Goal: Information Seeking & Learning: Learn about a topic

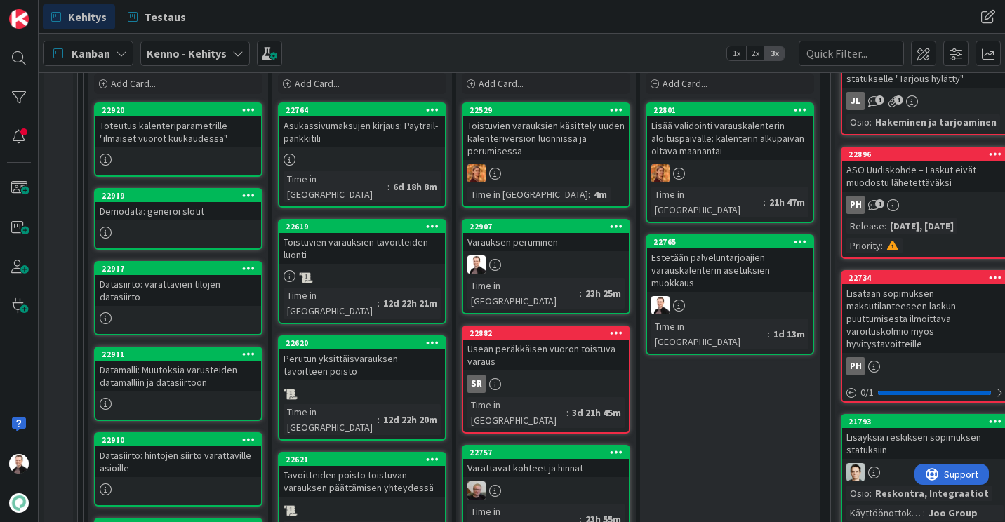
scroll to position [281, 0]
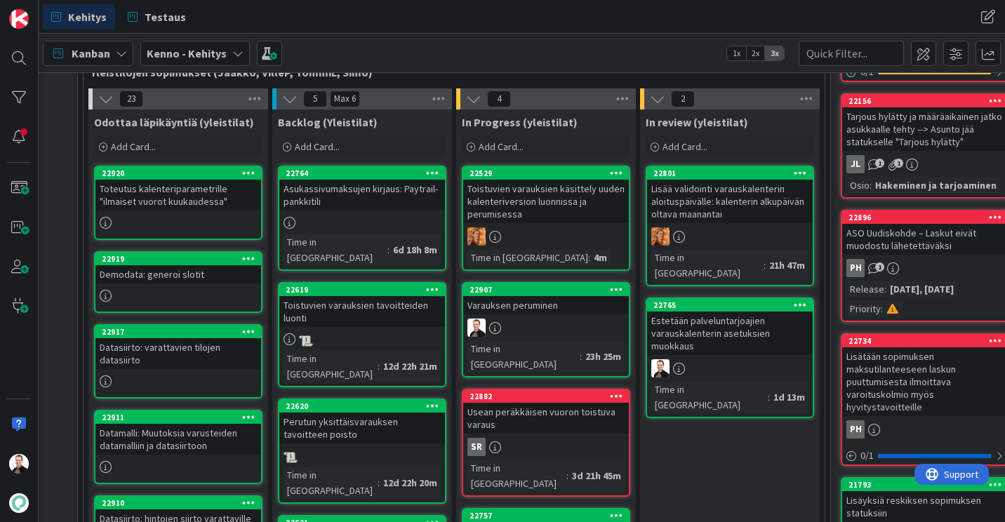
click at [542, 300] on div "Varauksen peruminen" at bounding box center [546, 305] width 166 height 18
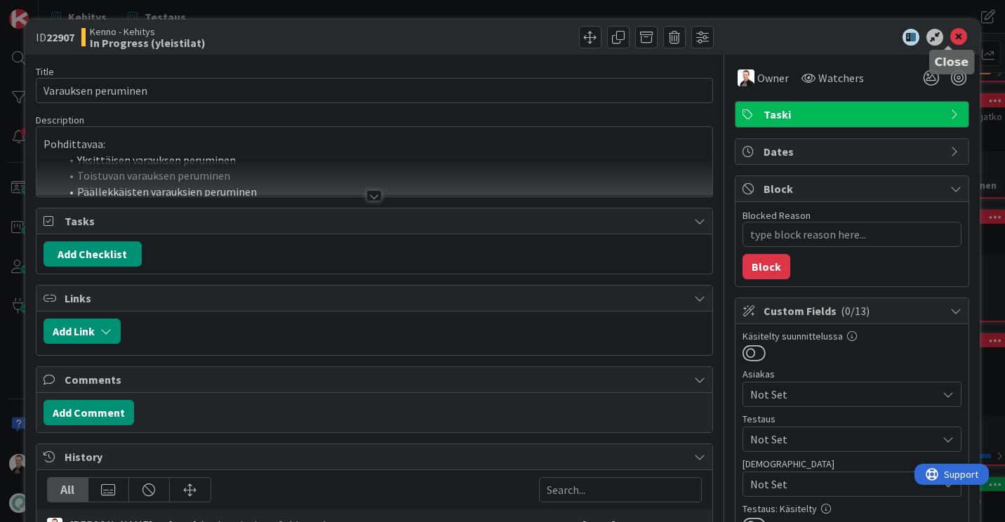
click at [952, 30] on icon at bounding box center [958, 37] width 17 height 17
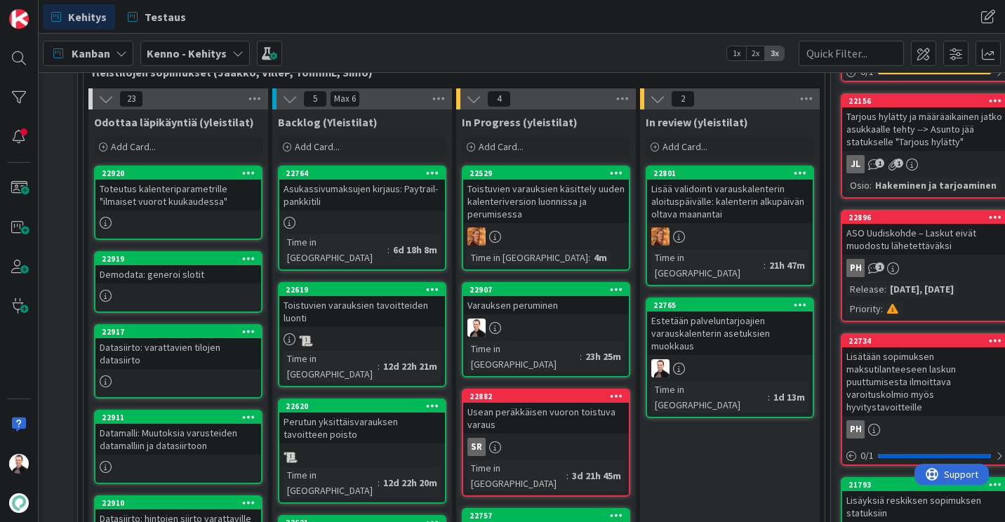
click at [523, 314] on div "Varauksen peruminen" at bounding box center [546, 305] width 166 height 18
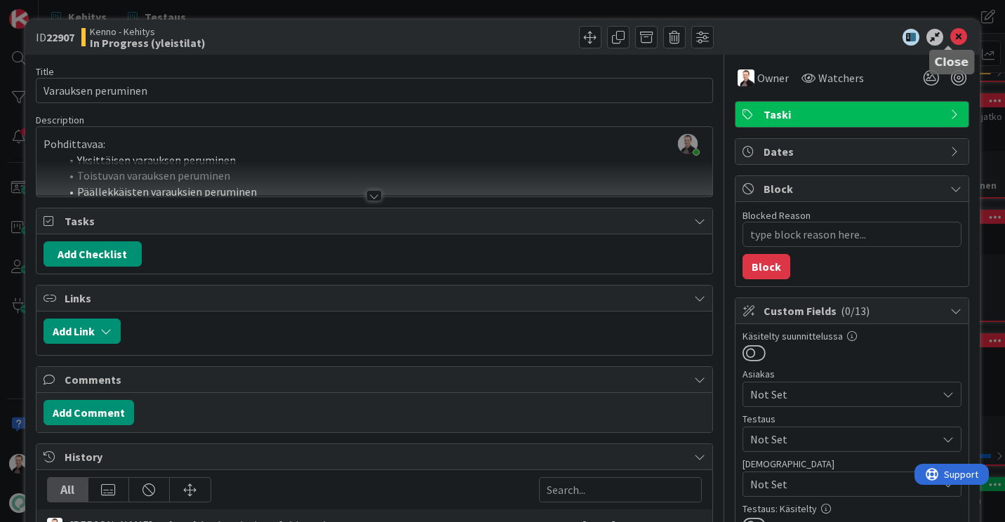
click at [950, 32] on icon at bounding box center [958, 37] width 17 height 17
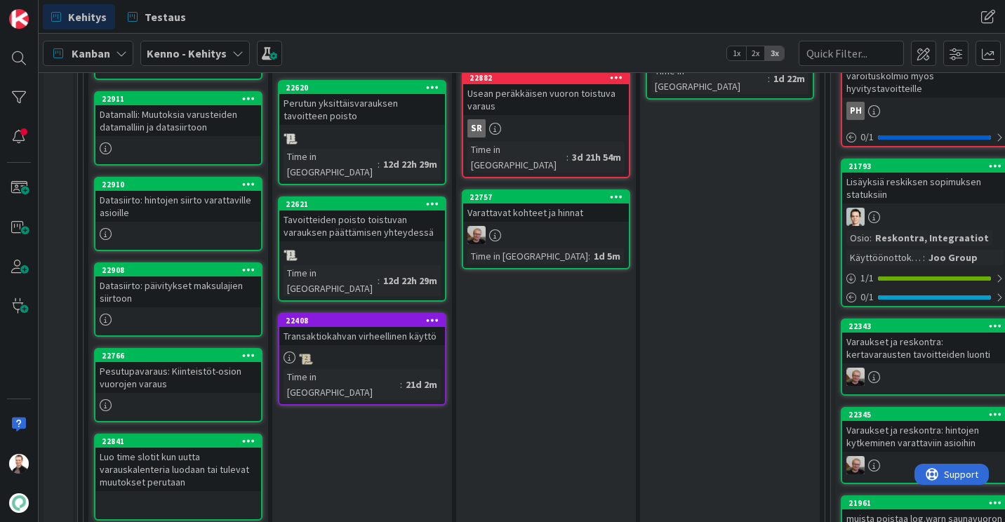
scroll to position [631, 0]
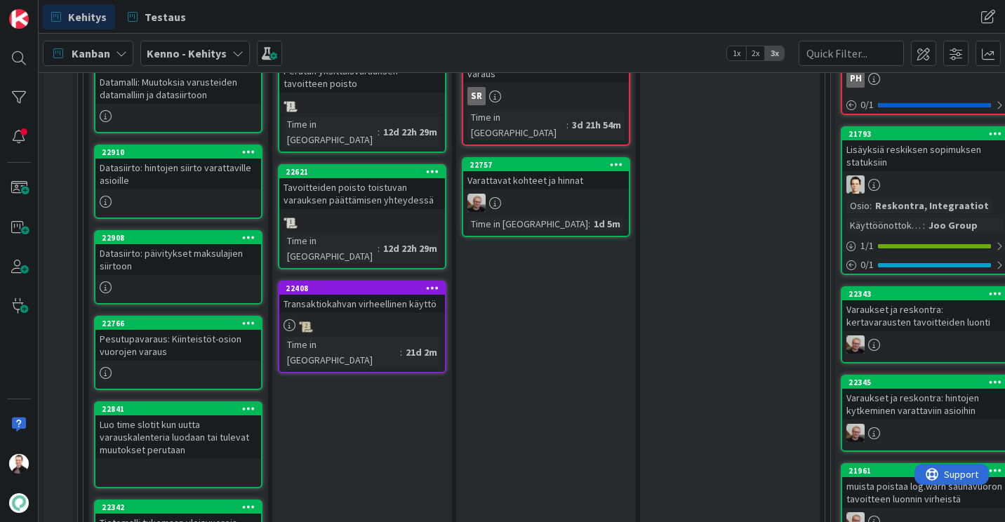
click at [143, 344] on div "Pesutupavaraus: Kiinteistöt-osion vuorojen varaus" at bounding box center [178, 345] width 166 height 31
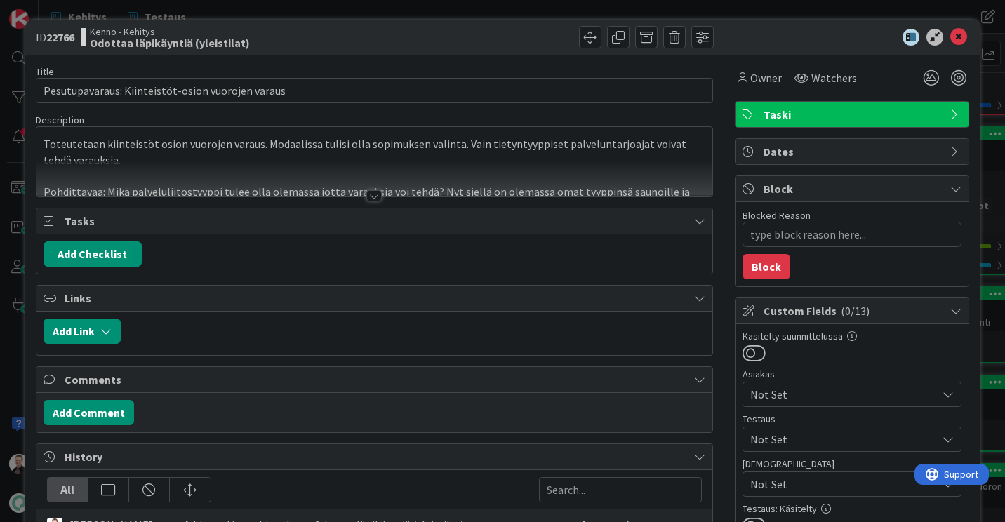
type textarea "x"
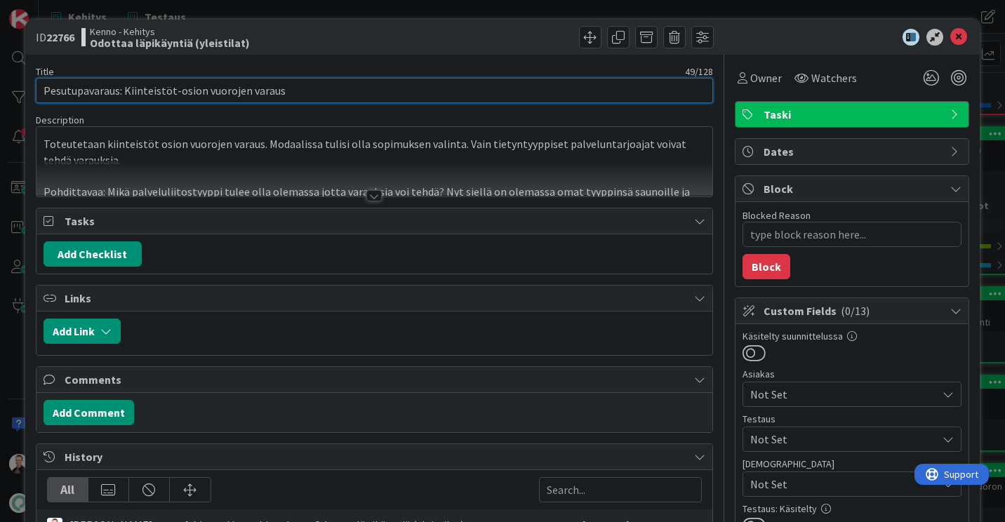
drag, startPoint x: 289, startPoint y: 87, endPoint x: 247, endPoint y: 98, distance: 43.6
click at [247, 98] on input "Pesutupavaraus: Kiinteistöt-osion vuorojen varaus" at bounding box center [374, 90] width 677 height 25
type input "Pesutupavaraus: Kiinteistöt-osion vuorojen hallinointi"
type textarea "x"
type input "Pesutupavaraus: Kiinteistöt-osion vuorojen hallinointi"
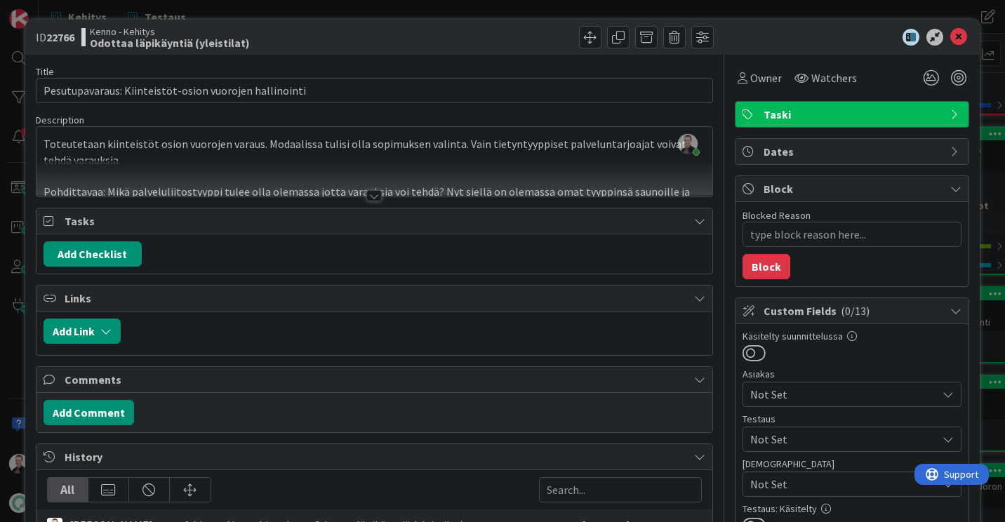
click at [366, 194] on div at bounding box center [373, 195] width 15 height 11
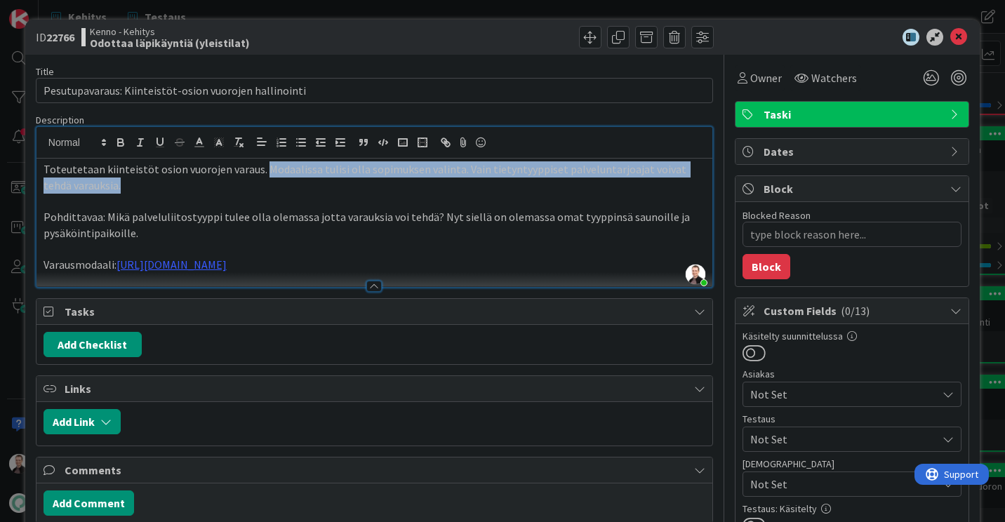
drag, startPoint x: 260, startPoint y: 169, endPoint x: 261, endPoint y: 187, distance: 17.6
click at [261, 187] on p "Toteutetaan kiinteistöt osion vuorojen varaus. Modaalissa tulisi olla sopimukse…" at bounding box center [374, 177] width 662 height 32
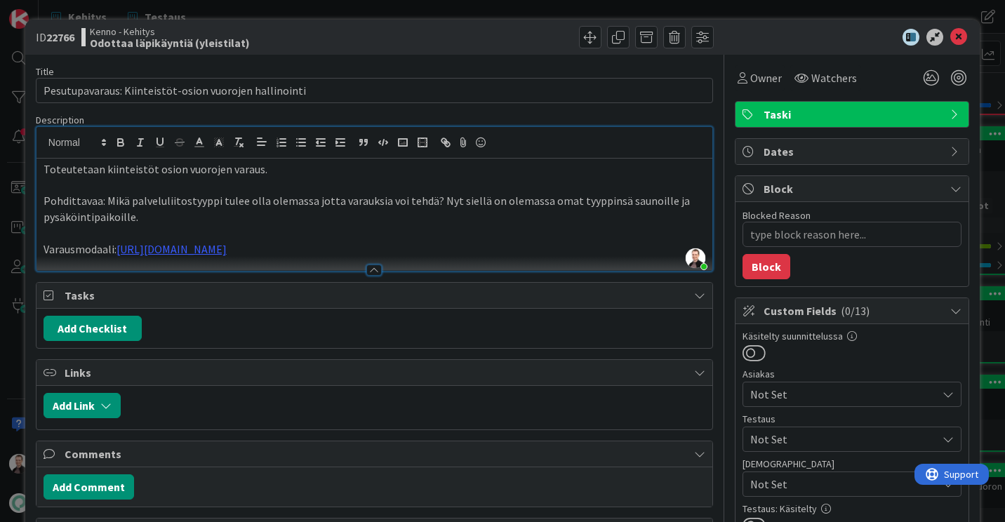
click at [88, 202] on p "Pohdittavaa: Mikä palveluliitostyyppi tulee olla olemassa jotta varauksia voi t…" at bounding box center [374, 209] width 662 height 32
click at [102, 202] on p "Kysymyksiä: Mikä palveluliitostyyppi tulee olla olemassa jotta varauksia voi te…" at bounding box center [374, 209] width 662 height 32
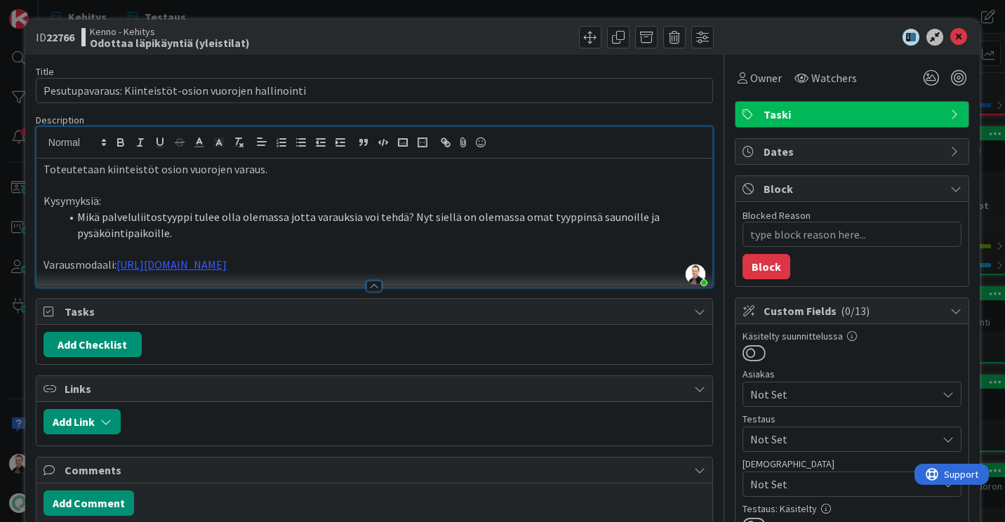
click at [205, 225] on li "Mikä palveluliitostyyppi tulee olla olemassa jotta varauksia voi tehdä? Nyt sie…" at bounding box center [382, 225] width 645 height 32
click at [204, 227] on li "Mikä palveluliitostyyppi tulee olla olemassa jotta varauksia voi tehdä? Nyt sie…" at bounding box center [382, 225] width 645 height 32
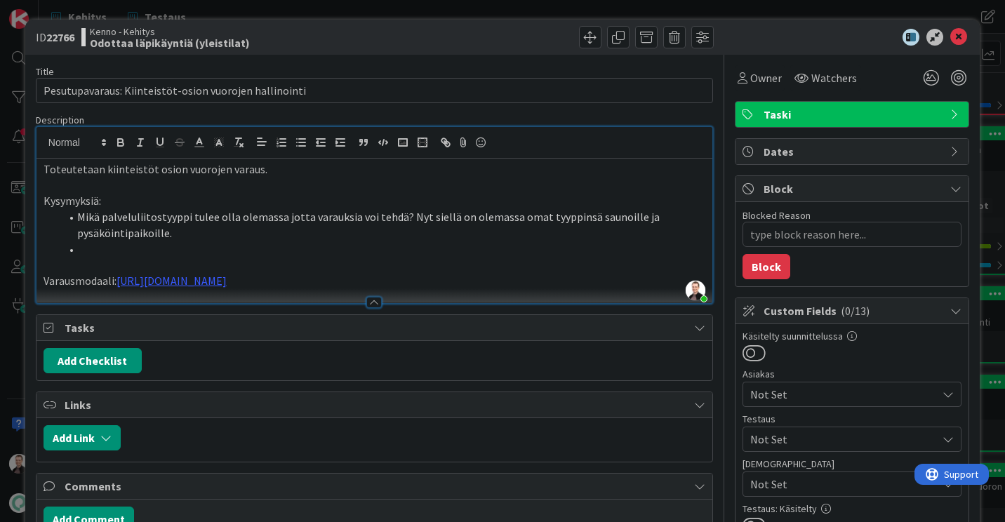
click at [287, 170] on p "Toteutetaan kiinteistöt osion vuorojen varaus." at bounding box center [374, 169] width 662 height 16
click at [180, 192] on p at bounding box center [374, 186] width 662 height 16
click at [174, 198] on p "Kysymyksiä:" at bounding box center [374, 201] width 662 height 16
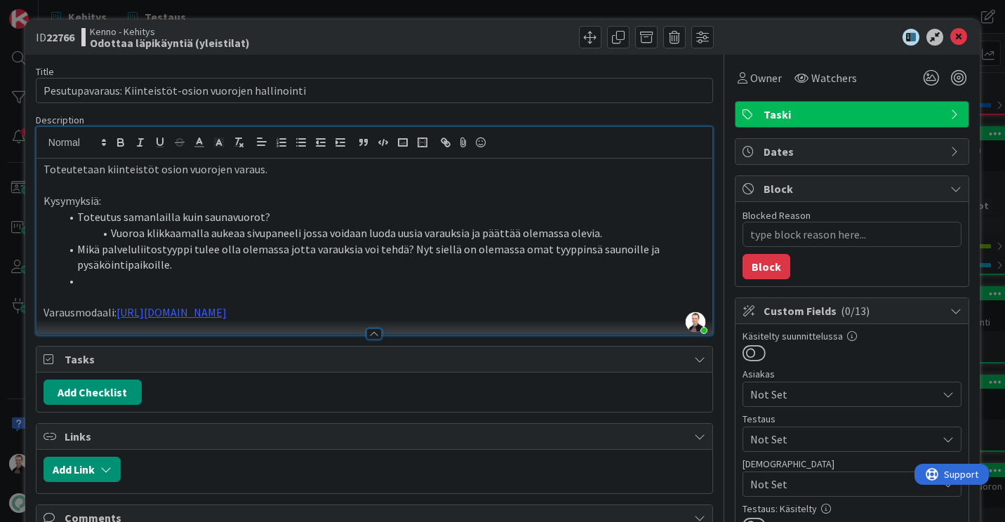
click at [404, 250] on li "Mikä palveluliitostyyppi tulee olla olemassa jotta varauksia voi tehdä? Nyt sie…" at bounding box center [382, 257] width 645 height 32
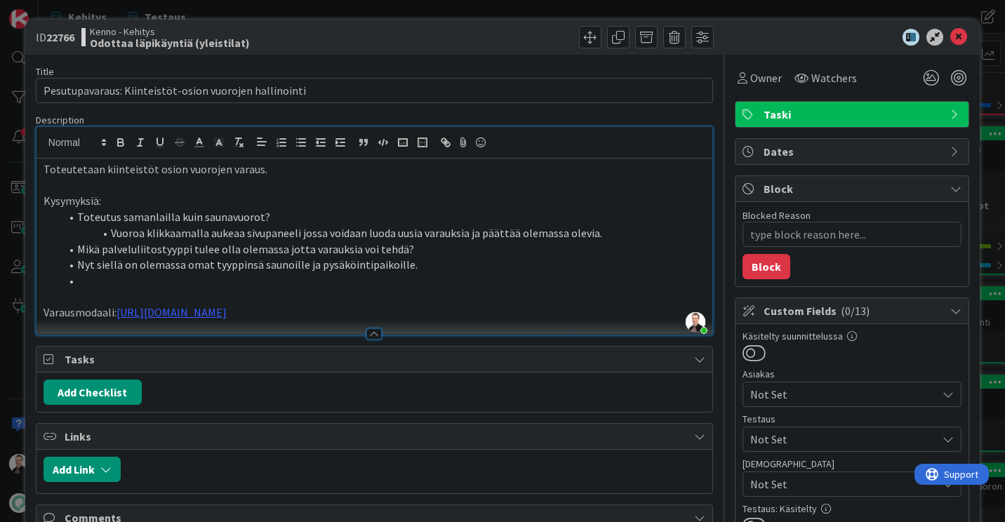
click at [344, 217] on li "Toteutus samanlailla kuin saunavuorot?" at bounding box center [382, 217] width 645 height 16
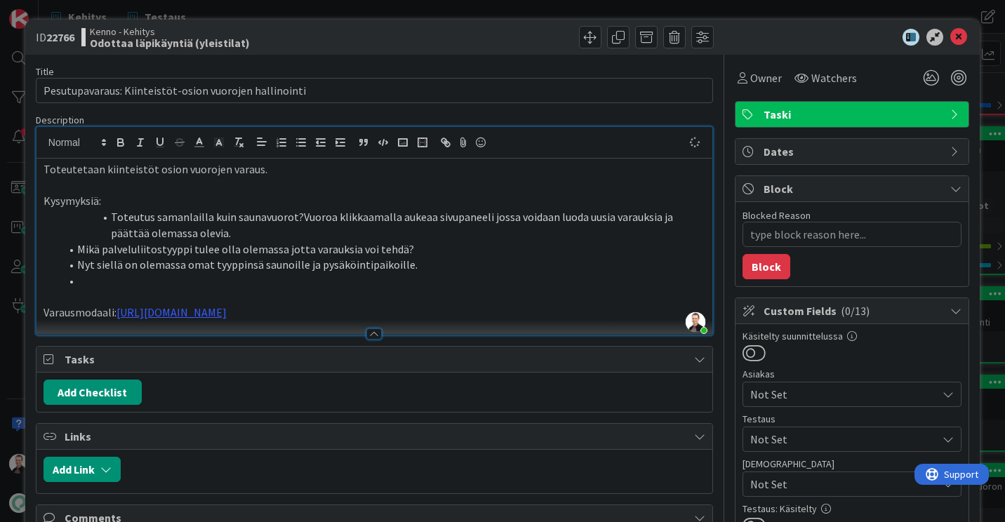
type textarea "x"
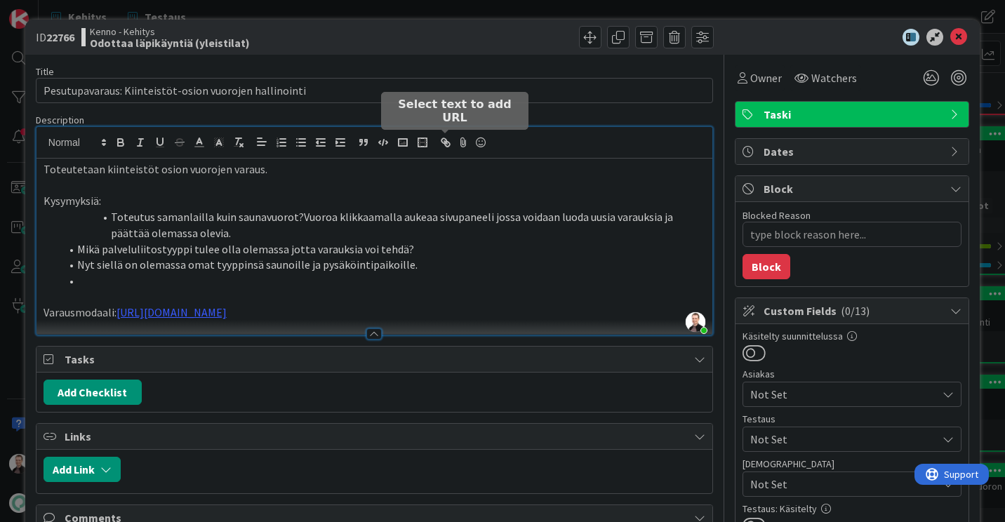
click at [116, 216] on li "Toteutus samanlailla kuin saunavuorot?Vuoroa klikkaamalla aukeaa sivupaneeli jo…" at bounding box center [382, 225] width 645 height 32
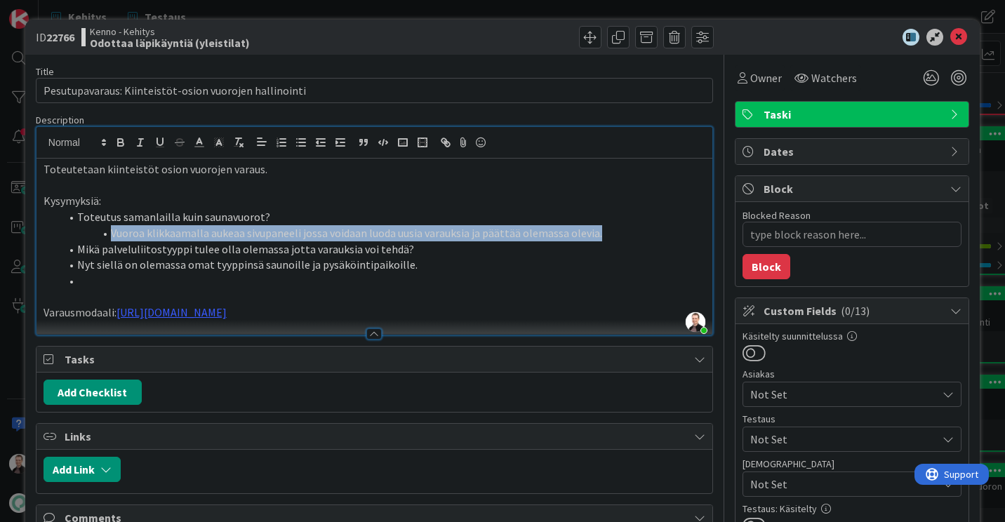
drag, startPoint x: 113, startPoint y: 230, endPoint x: 597, endPoint y: 232, distance: 484.1
click at [597, 232] on li "Vuoroa klikkaamalla aukeaa sivupaneeli jossa voidaan luoda uusia varauksia ja p…" at bounding box center [382, 233] width 645 height 16
copy li "Vuoroa klikkaamalla aukeaa sivupaneeli jossa voidaan luoda uusia varauksia ja p…"
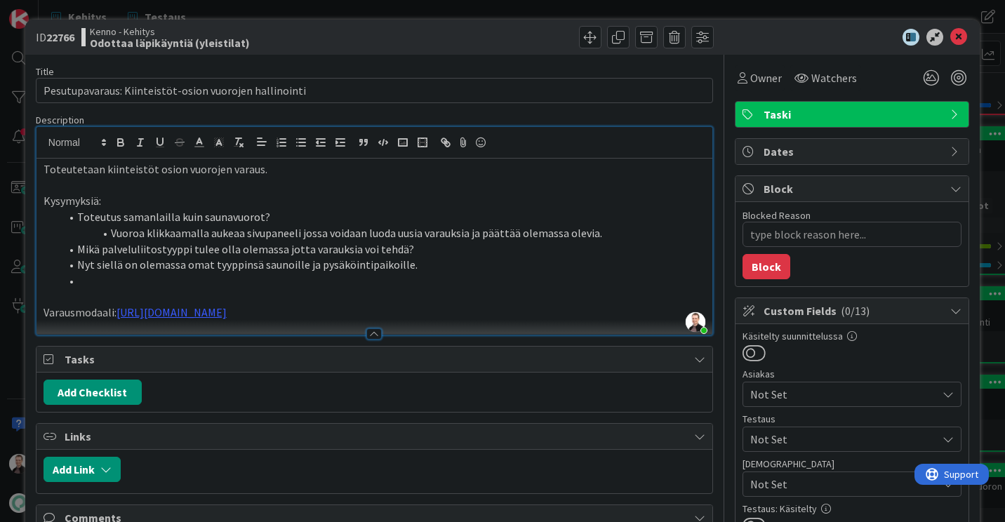
click at [330, 220] on li "Toteutus samanlailla kuin saunavuorot?" at bounding box center [382, 217] width 645 height 16
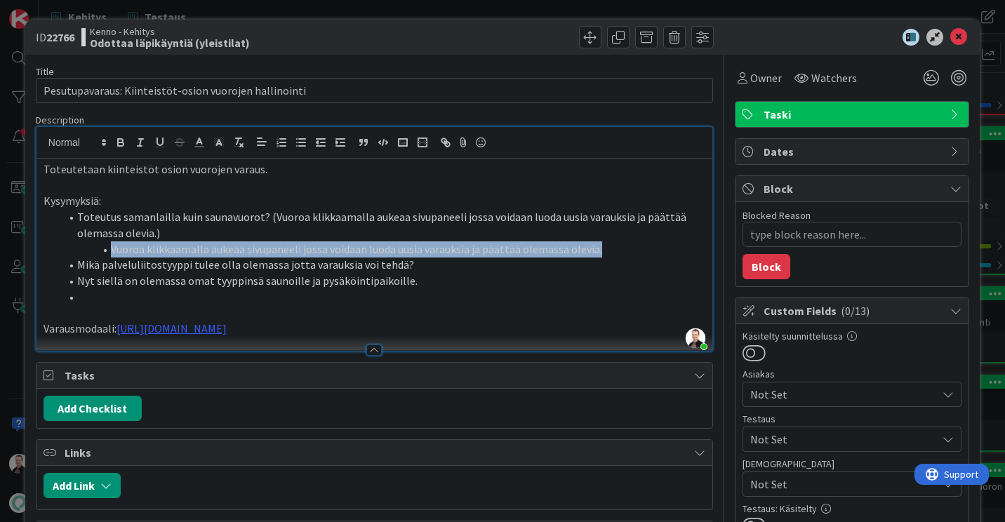
drag, startPoint x: 601, startPoint y: 247, endPoint x: 100, endPoint y: 247, distance: 501.6
click at [100, 247] on li "Vuoroa klikkaamalla aukeaa sivupaneeli jossa voidaan luoda uusia varauksia ja p…" at bounding box center [382, 249] width 645 height 16
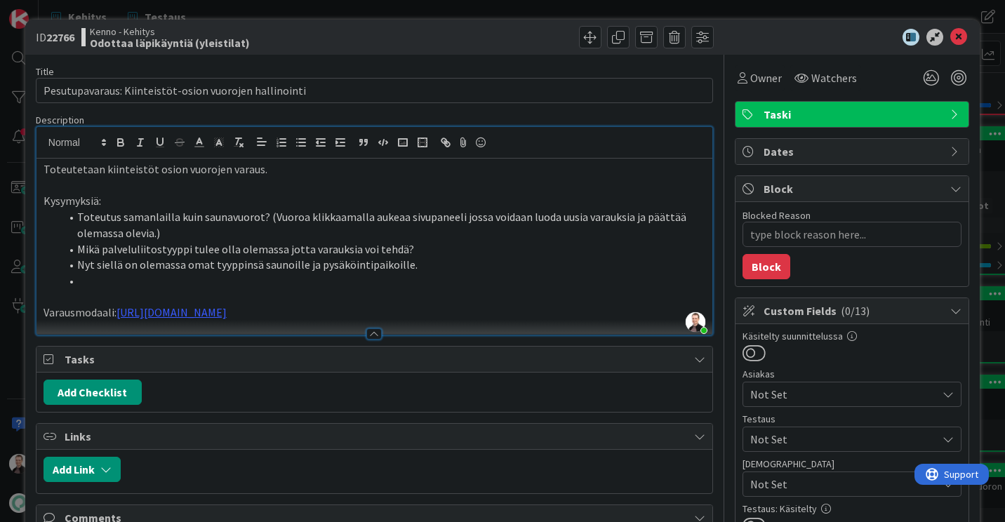
click at [409, 250] on li "Mikä palveluliitostyyppi tulee olla olemassa jotta varauksia voi tehdä?" at bounding box center [382, 249] width 645 height 16
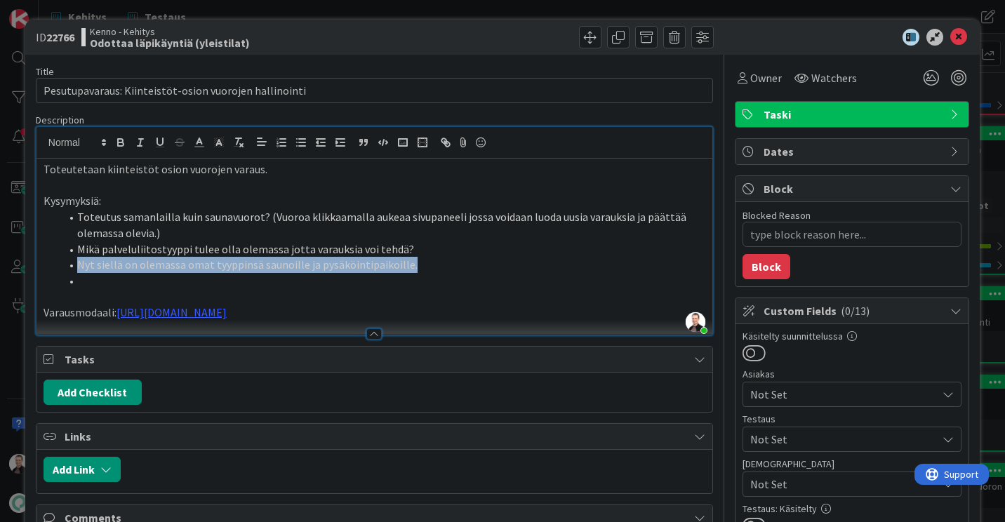
drag, startPoint x: 361, startPoint y: 260, endPoint x: 77, endPoint y: 262, distance: 284.2
click at [77, 262] on li "Nyt siellä on olemassa omat tyyppinsä saunoille ja pysäköintipaikoille." at bounding box center [382, 265] width 645 height 16
copy li "Nyt siellä on olemassa omat tyyppinsä saunoille ja pysäköintipaikoille."
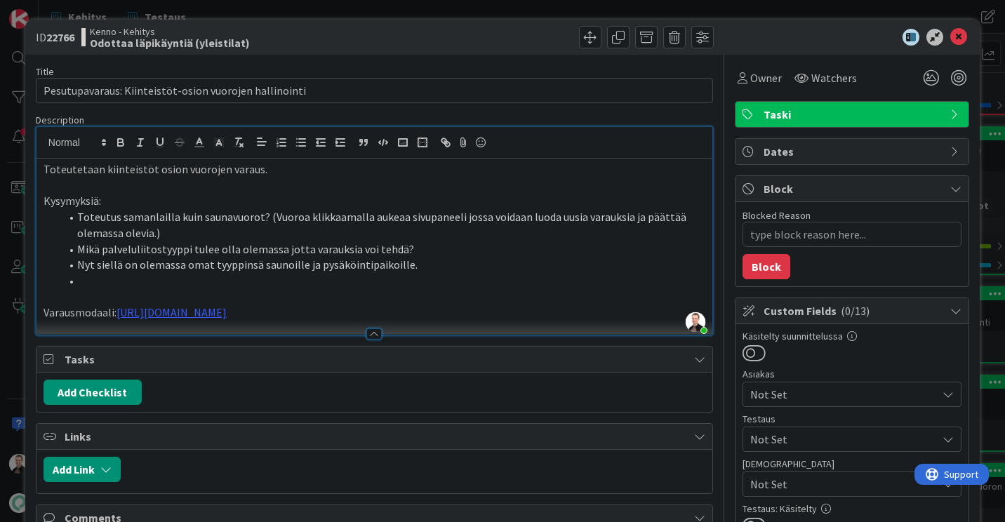
click at [422, 248] on li "Mikä palveluliitostyyppi tulee olla olemassa jotta varauksia voi tehdä?" at bounding box center [382, 249] width 645 height 16
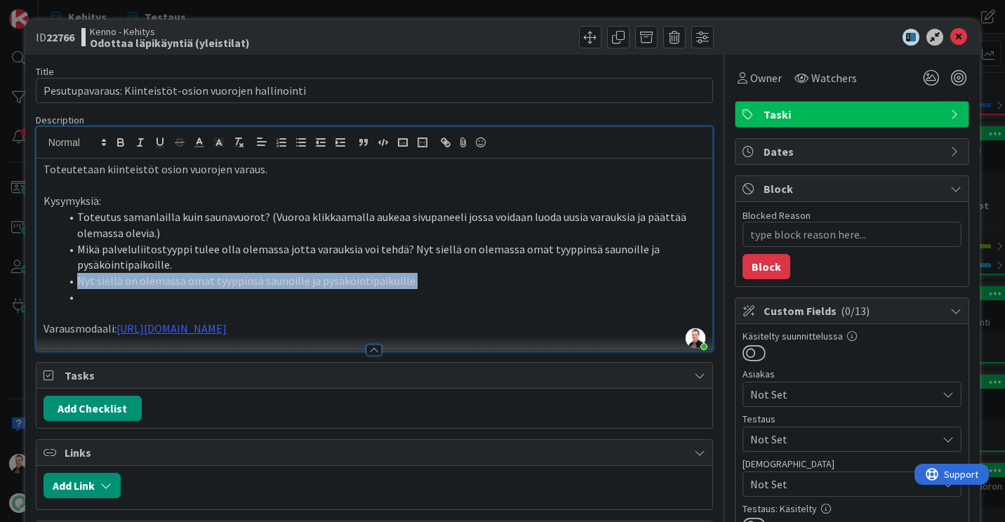
drag, startPoint x: 420, startPoint y: 281, endPoint x: 77, endPoint y: 278, distance: 342.4
click at [77, 278] on li "Nyt siellä on olemassa omat tyyppinsä saunoille ja pysäköintipaikoille." at bounding box center [382, 281] width 645 height 16
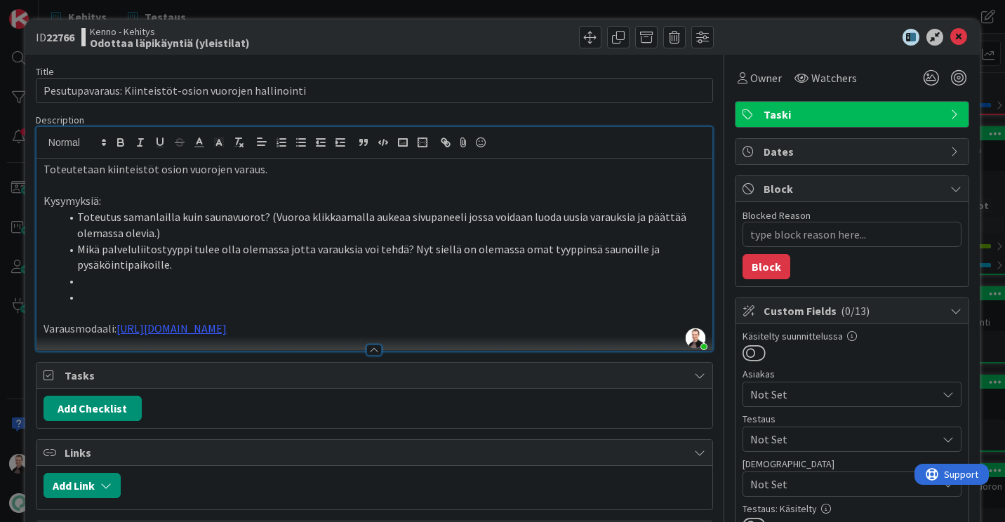
click at [270, 169] on p "Toteutetaan kiinteistöt osion vuorojen varaus." at bounding box center [374, 169] width 662 height 16
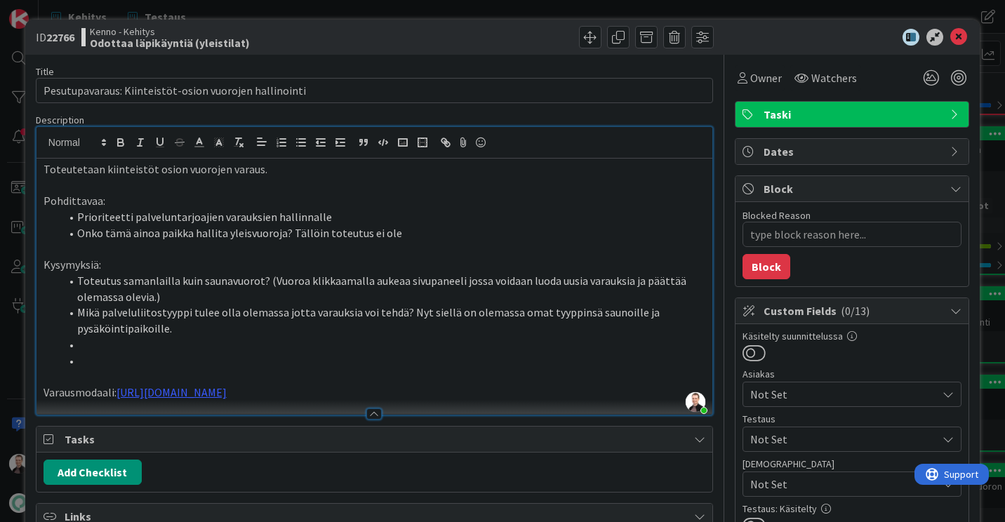
drag, startPoint x: 416, startPoint y: 234, endPoint x: 77, endPoint y: 230, distance: 338.9
click at [77, 230] on li "Onko tämä ainoa paikka hallita yleisvuoroja? Tällöin toteutus ei ole" at bounding box center [382, 233] width 645 height 16
click at [119, 342] on li at bounding box center [382, 345] width 645 height 16
click at [257, 234] on li "Yleisvuorot" at bounding box center [382, 233] width 645 height 16
click at [413, 232] on li "Onko tämä ainoa paikka hallita yleisvuoroja? Tällöin toteutus ei ole" at bounding box center [382, 233] width 645 height 16
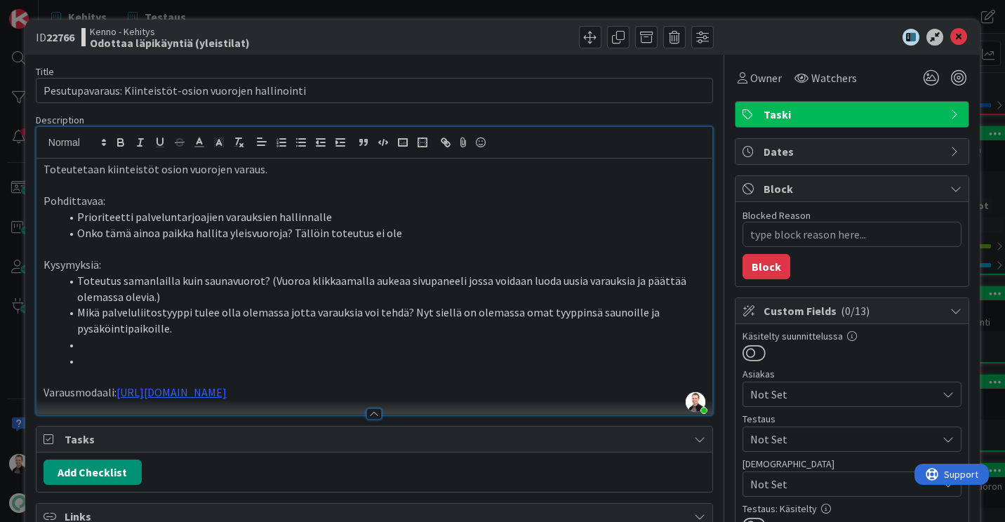
drag, startPoint x: 413, startPoint y: 232, endPoint x: 288, endPoint y: 235, distance: 124.9
click at [288, 235] on li "Onko tämä ainoa paikka hallita yleisvuoroja? Tällöin toteutus ei ole" at bounding box center [382, 233] width 645 height 16
click at [351, 217] on li "Prioriteetti palveluntarjoajien varauksien hallinnalle" at bounding box center [382, 217] width 645 height 16
click at [235, 175] on p "Toteutetaan kiinteistöt osion vuorojen varaus." at bounding box center [374, 169] width 662 height 16
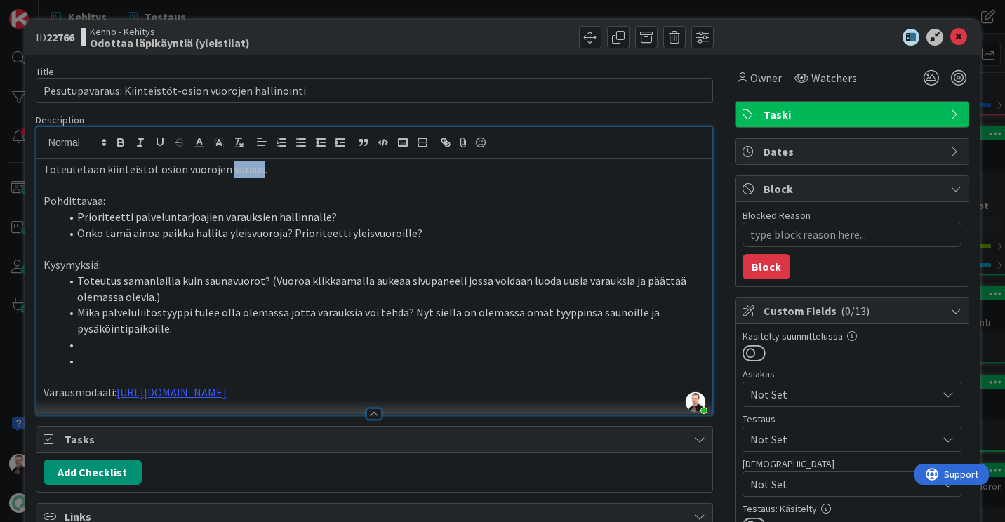
click at [252, 169] on p "Toteutetaan kiinteistöt osion vuorojen varaus." at bounding box center [374, 169] width 662 height 16
click at [337, 166] on p "Toteutetaan kiinteistöt osion vuorojen varaus/peruminen." at bounding box center [374, 169] width 662 height 16
click at [140, 351] on li at bounding box center [382, 345] width 645 height 16
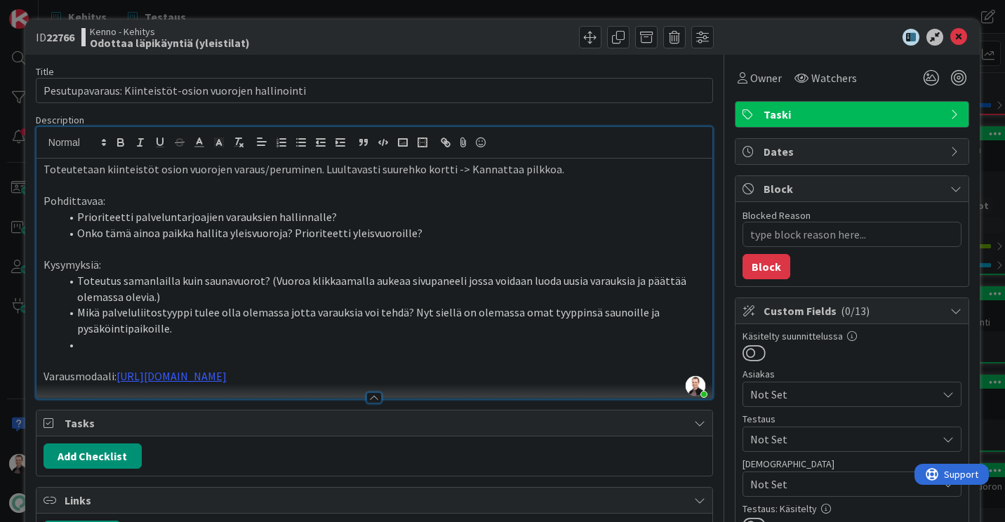
click at [140, 351] on li at bounding box center [382, 345] width 645 height 16
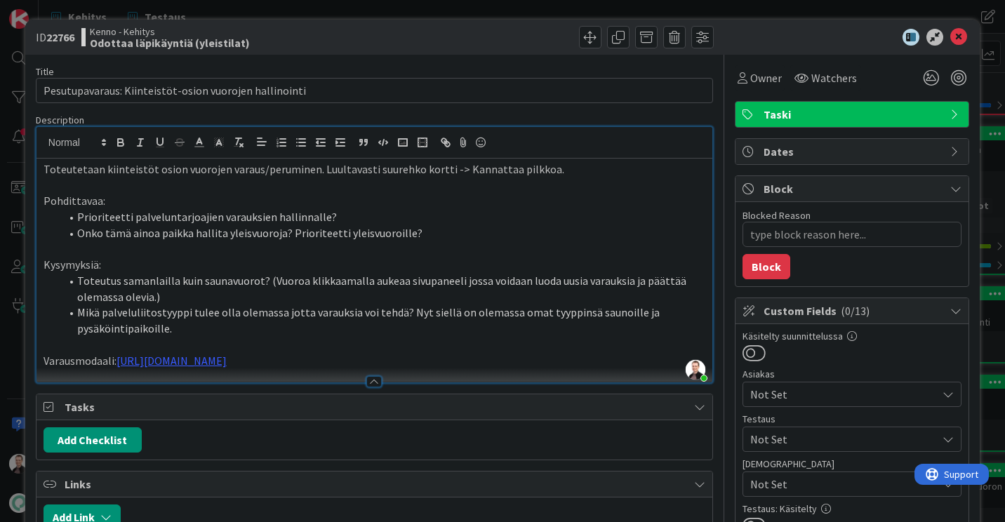
click at [255, 309] on li "Mikä palveluliitostyyppi tulee olla olemassa jotta varauksia voi tehdä? Nyt sie…" at bounding box center [382, 320] width 645 height 32
click at [950, 33] on icon at bounding box center [958, 37] width 17 height 17
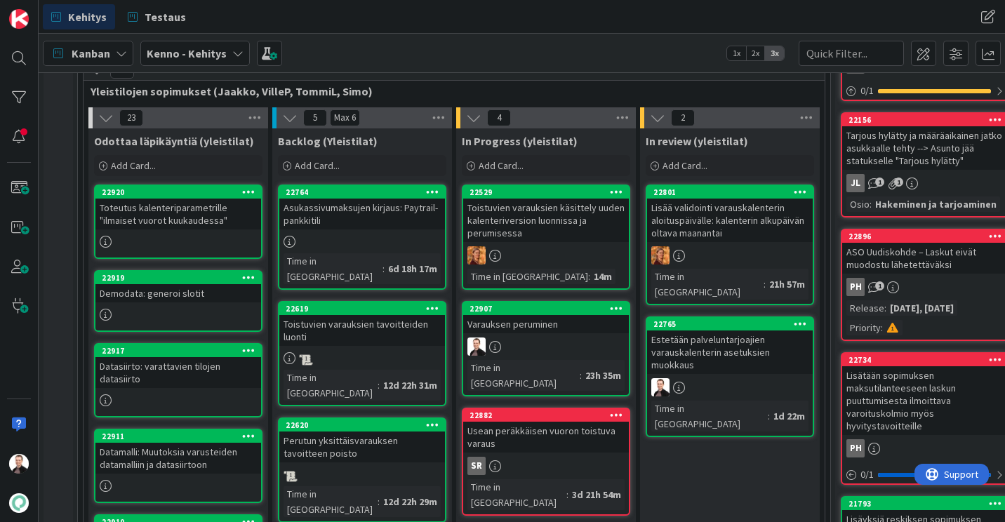
scroll to position [351, 0]
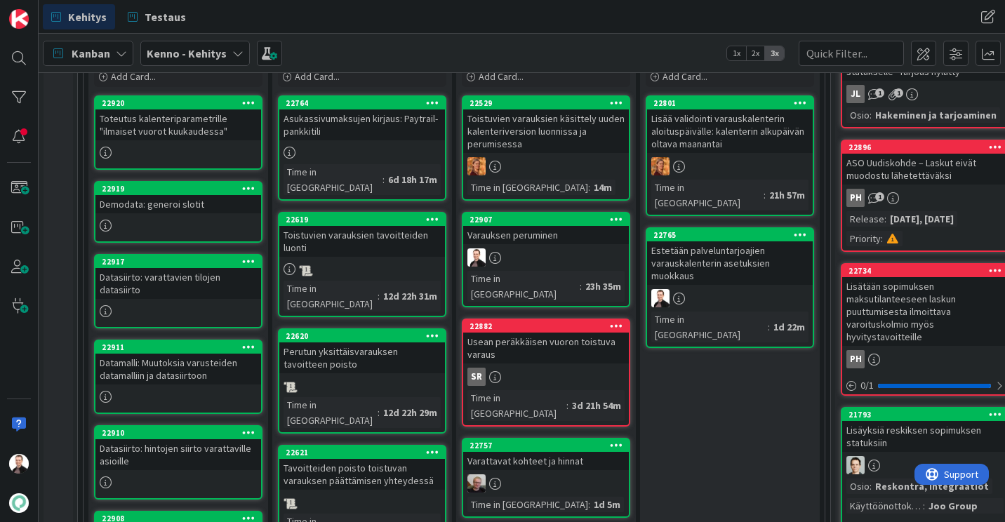
click at [540, 231] on div "Varauksen peruminen" at bounding box center [546, 235] width 166 height 18
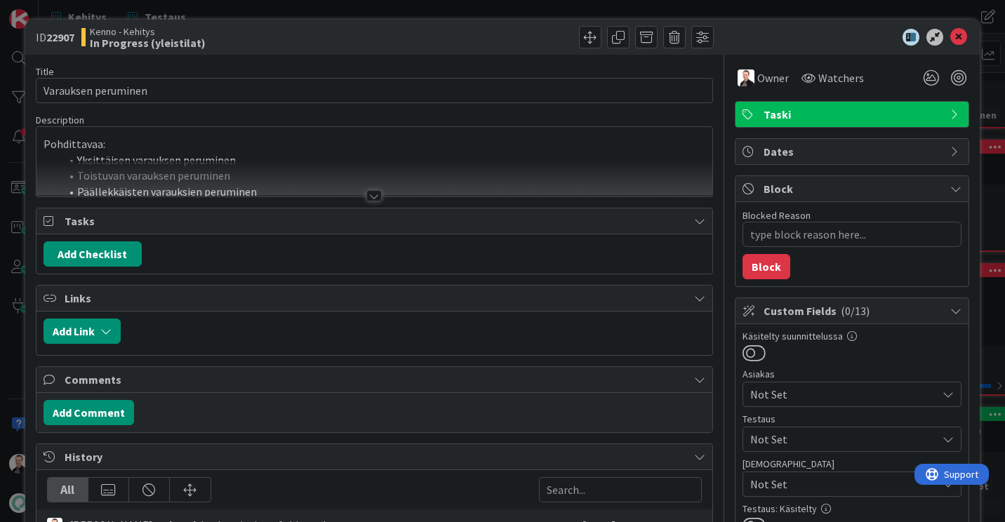
click at [370, 193] on div at bounding box center [373, 195] width 15 height 11
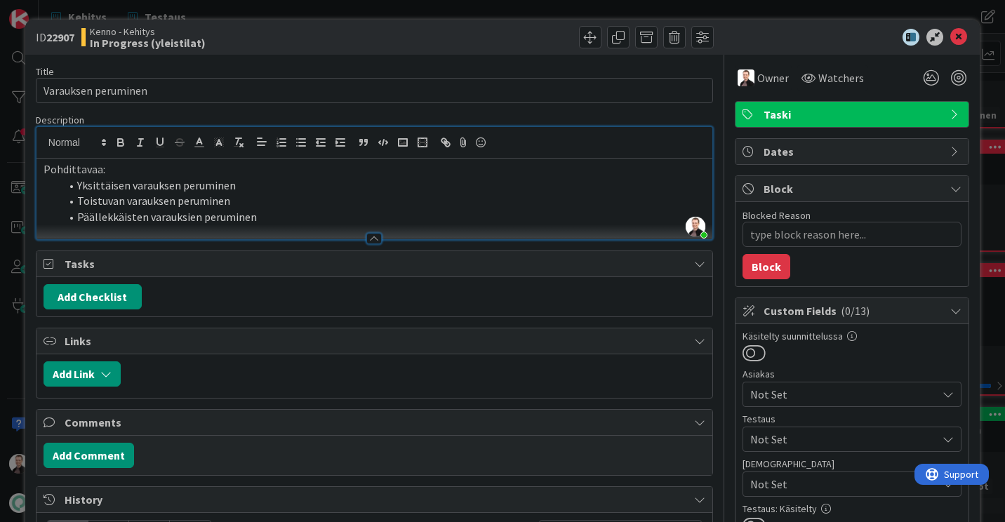
click at [279, 215] on li "Päällekkäisten varauksien peruminen" at bounding box center [382, 217] width 645 height 16
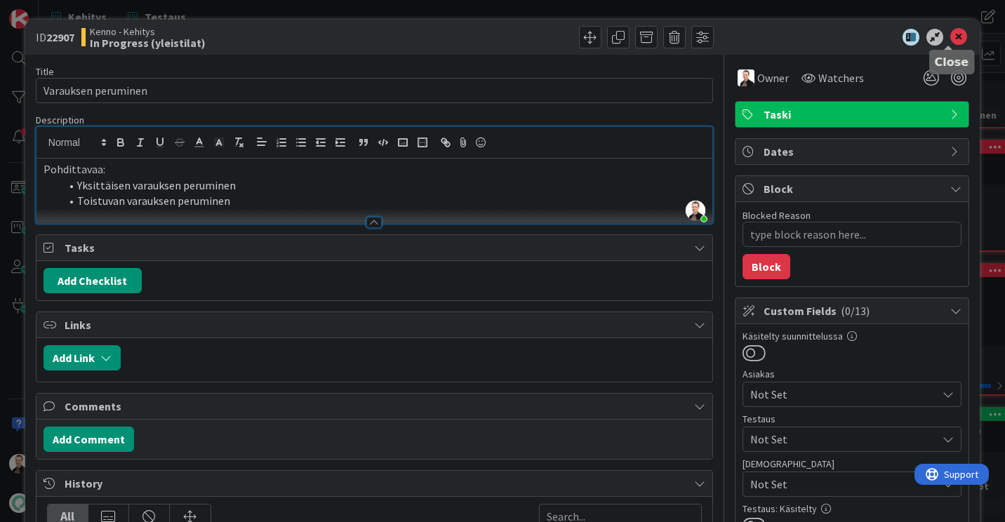
click at [950, 34] on icon at bounding box center [958, 37] width 17 height 17
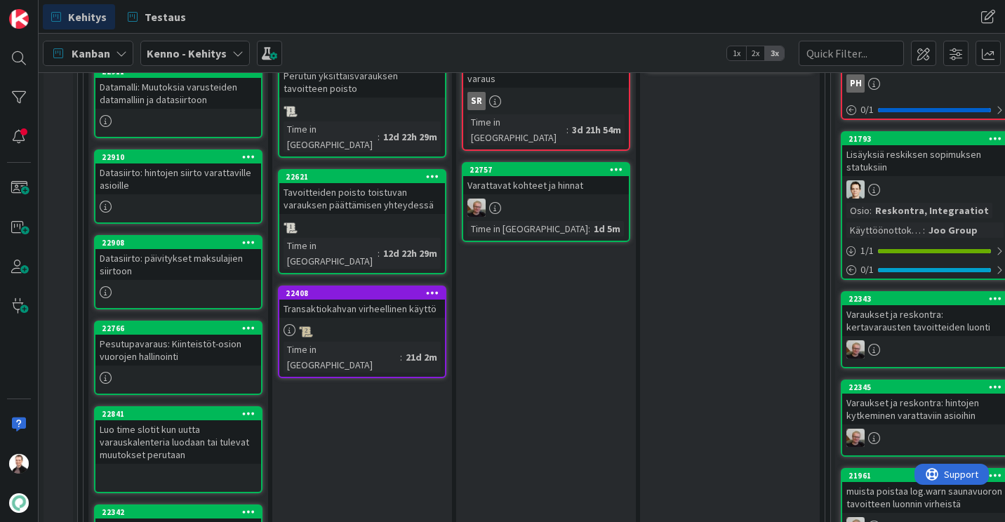
scroll to position [631, 0]
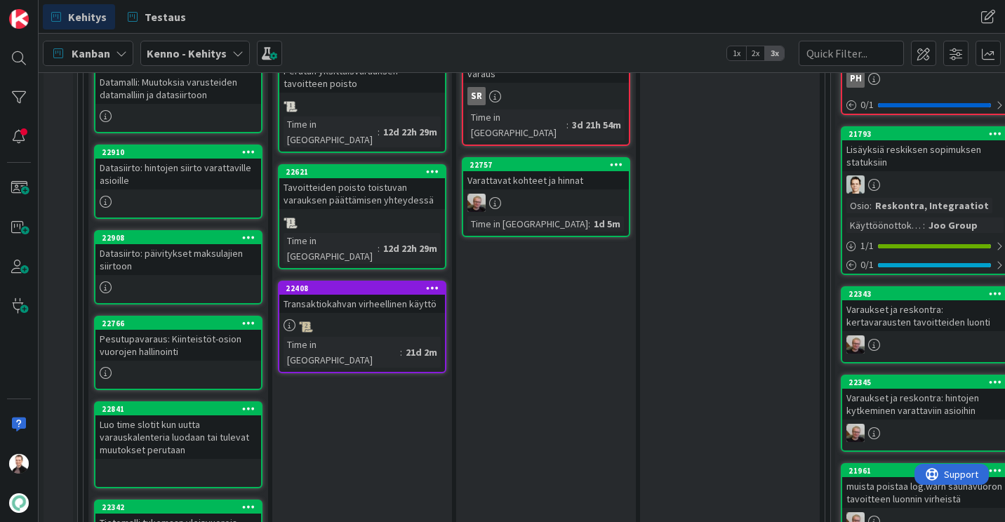
click at [179, 344] on div "Pesutupavaraus: Kiinteistöt-osion vuorojen hallinointi" at bounding box center [178, 345] width 166 height 31
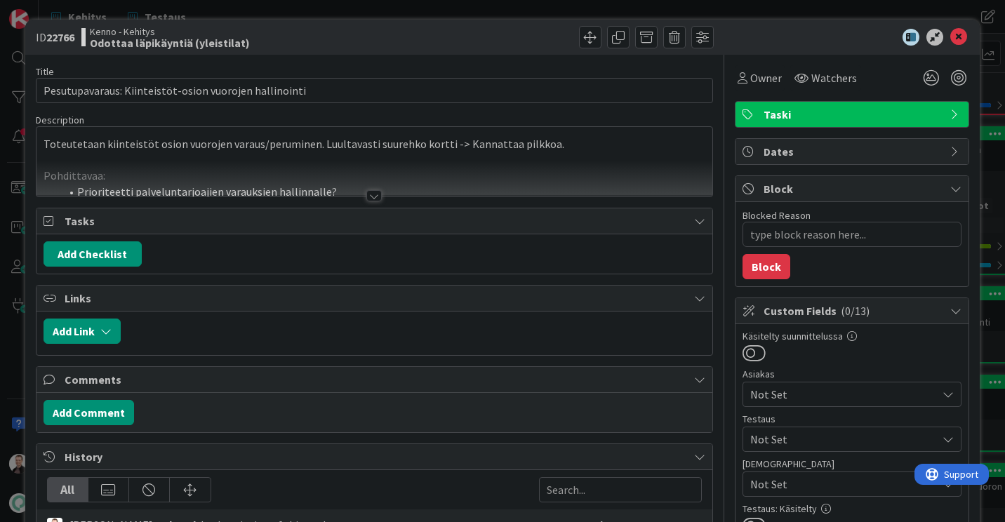
click at [369, 192] on div at bounding box center [373, 195] width 15 height 11
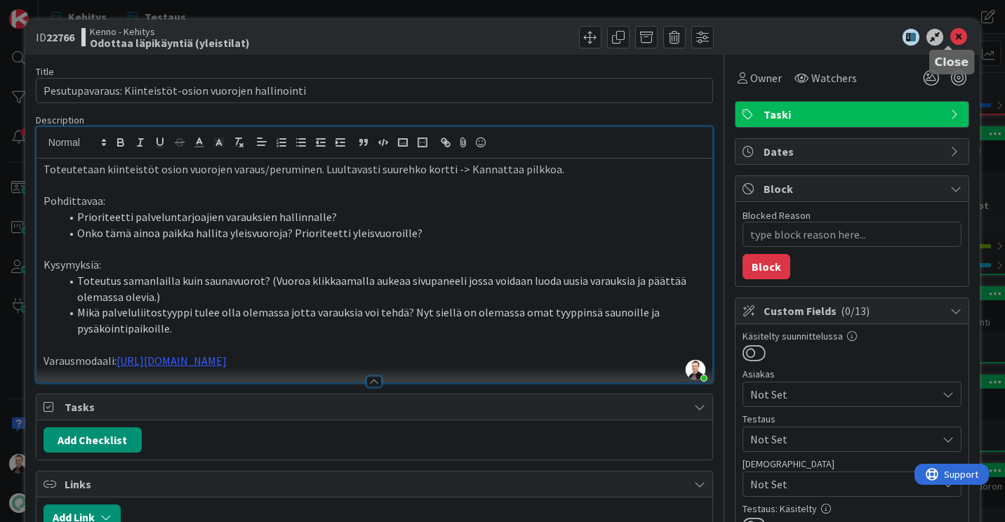
click at [953, 34] on icon at bounding box center [958, 37] width 17 height 17
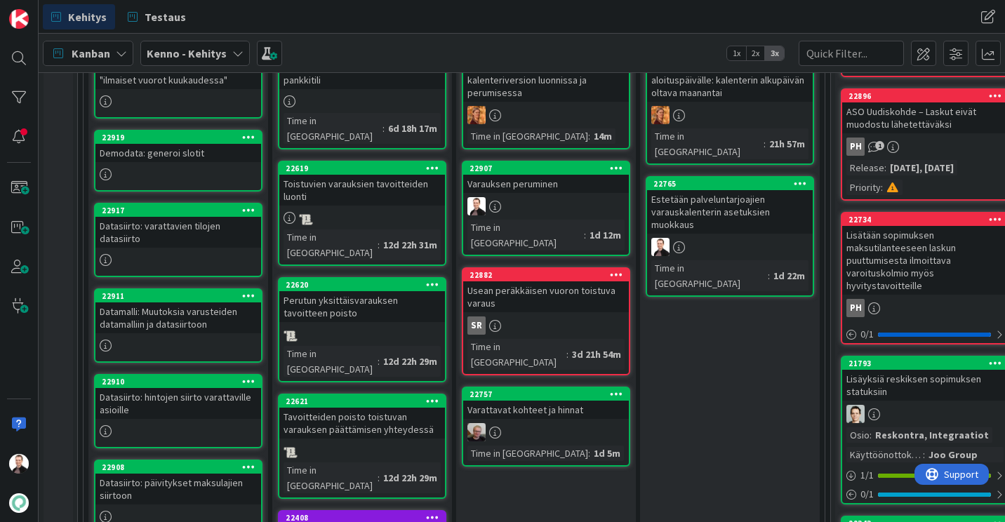
scroll to position [351, 0]
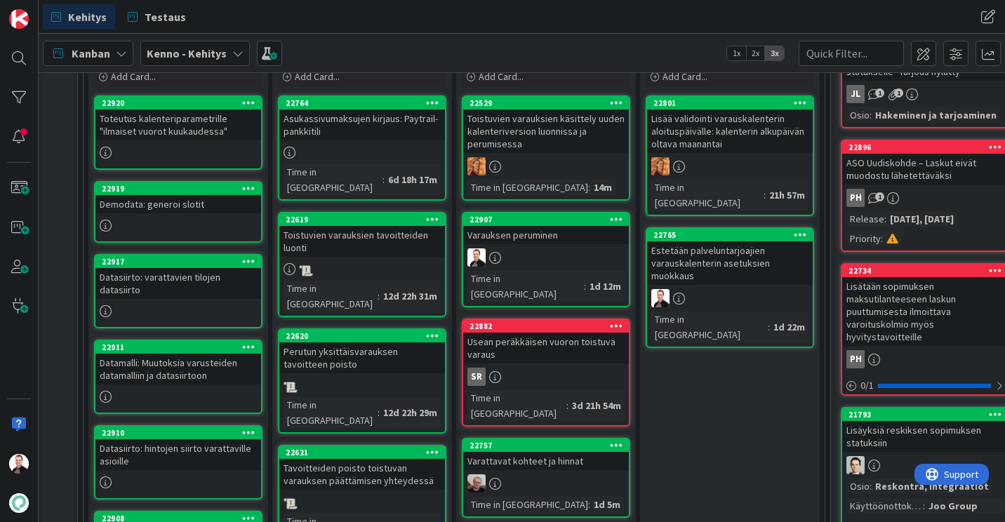
click at [509, 231] on div "Varauksen peruminen" at bounding box center [546, 235] width 166 height 18
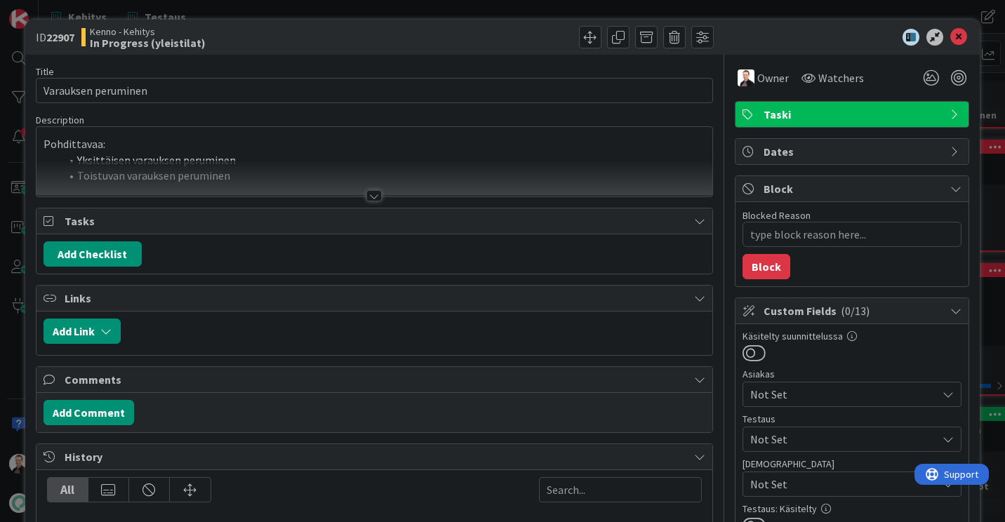
type textarea "x"
click at [366, 197] on div at bounding box center [373, 195] width 15 height 11
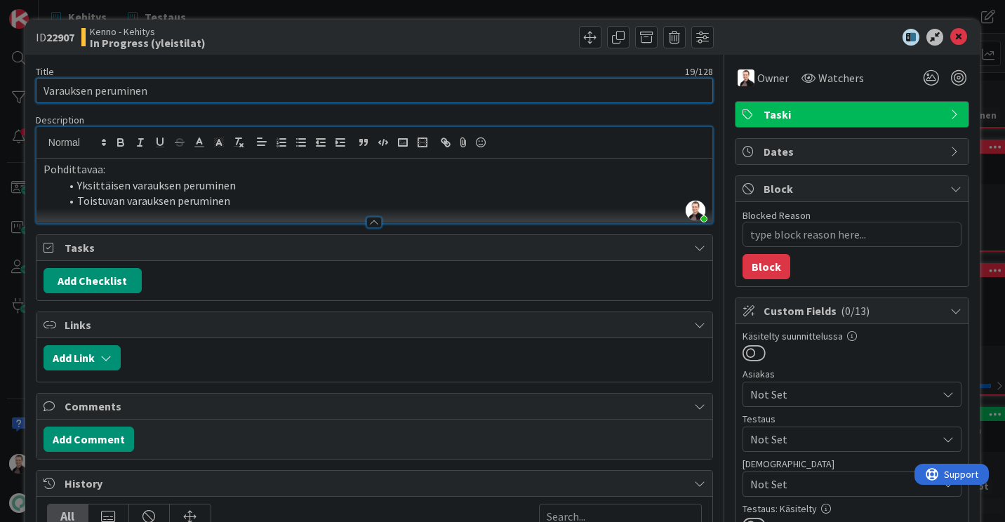
click at [43, 88] on input "Varauksen peruminen" at bounding box center [374, 90] width 677 height 25
type input "Yksittäisen Varauksen peruminen"
type textarea "x"
type input "Yksittäisen varauksen peruminen"
type textarea "x"
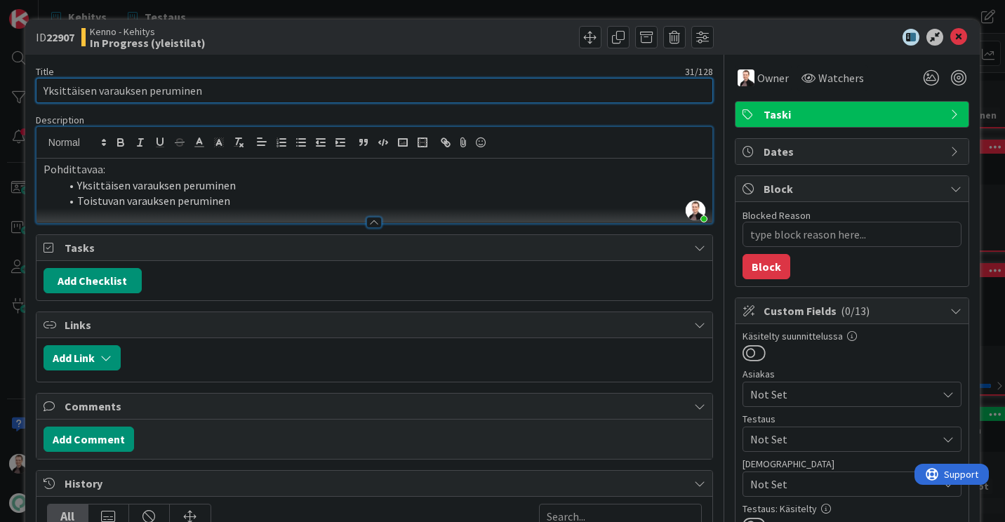
click at [234, 91] on input "Yksittäisen varauksen peruminen" at bounding box center [374, 90] width 677 height 25
type input "Yksittäisen varauksen peruminen"
type textarea "x"
type input "Yksittäisen varauksen peruminen sopi"
type textarea "x"
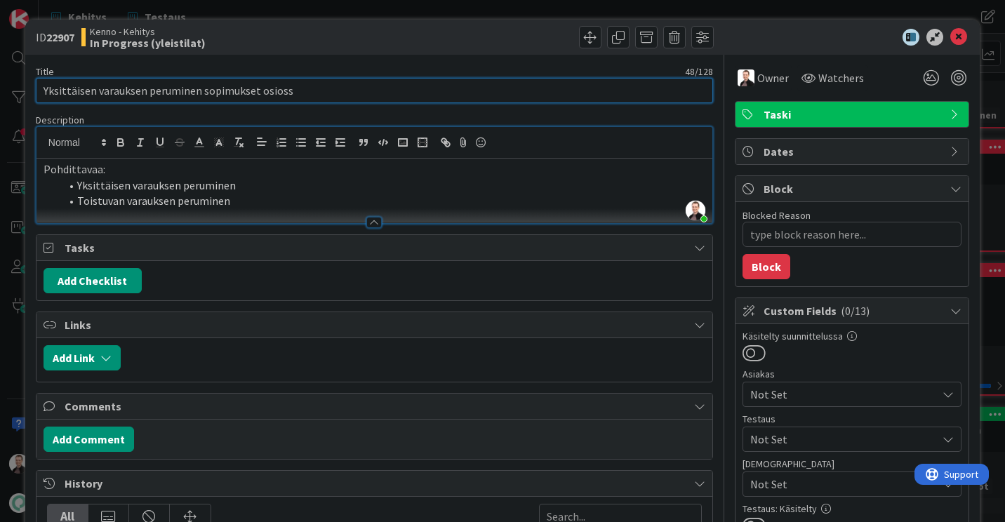
type input "Yksittäisen varauksen peruminen sopimukset osiossa"
type textarea "x"
click at [302, 90] on input "Yksittäisen varauksen peruminen sopimukset osiossa" at bounding box center [374, 90] width 677 height 25
type input "Yksittäisen varauksen peruminen sopimukset osiossa"
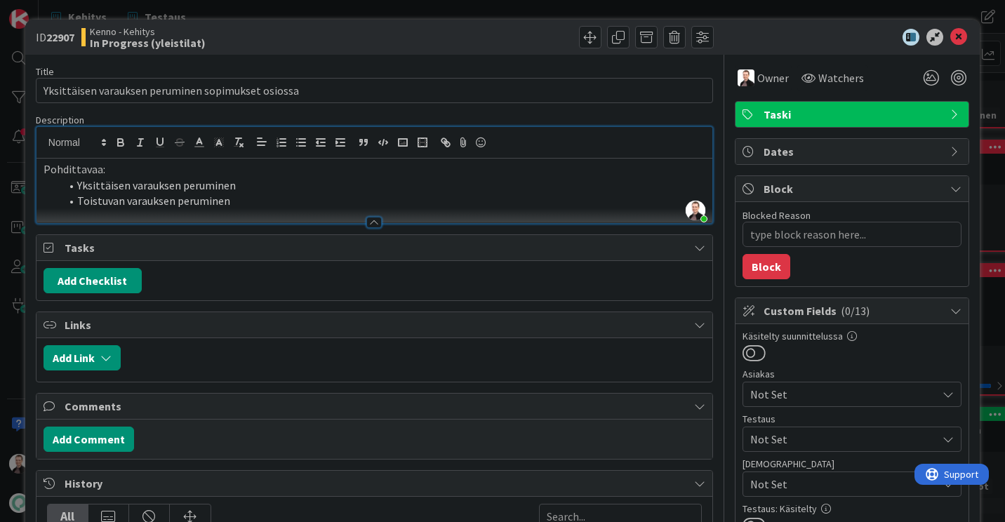
click at [424, 47] on div at bounding box center [545, 37] width 335 height 22
click at [950, 44] on icon at bounding box center [958, 37] width 17 height 17
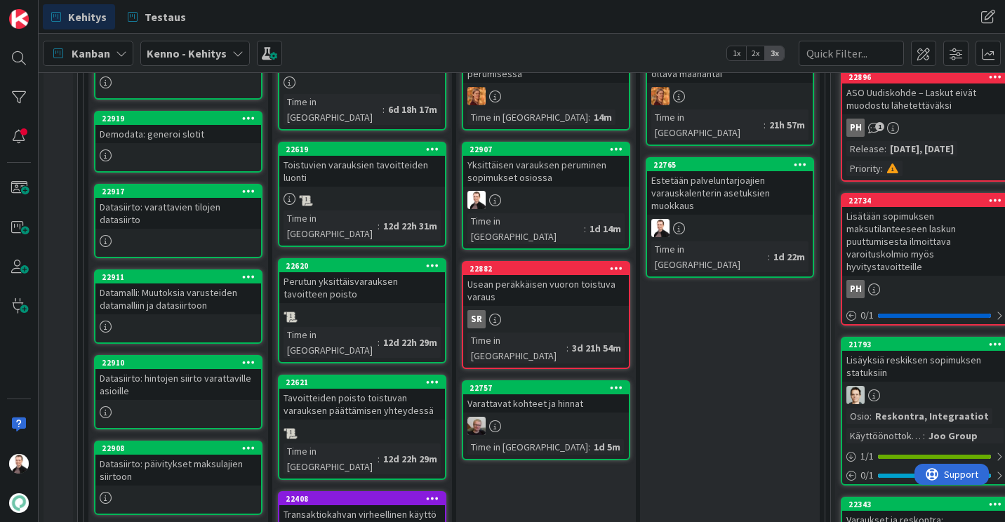
scroll to position [281, 0]
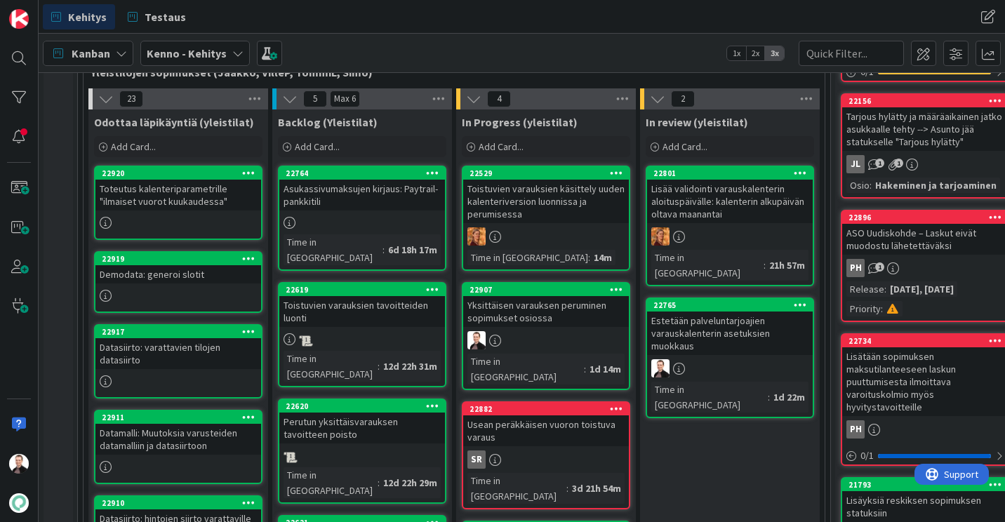
click at [619, 290] on icon at bounding box center [616, 289] width 13 height 10
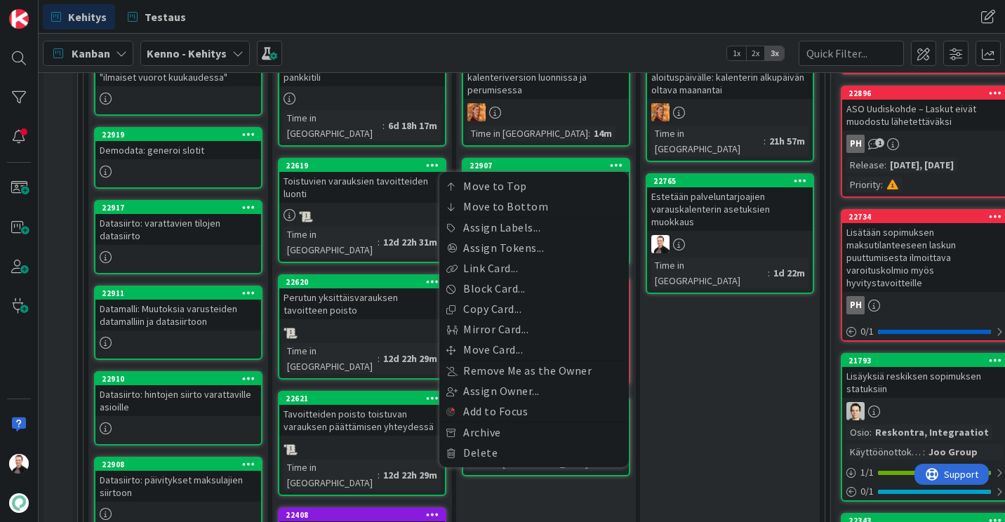
scroll to position [421, 0]
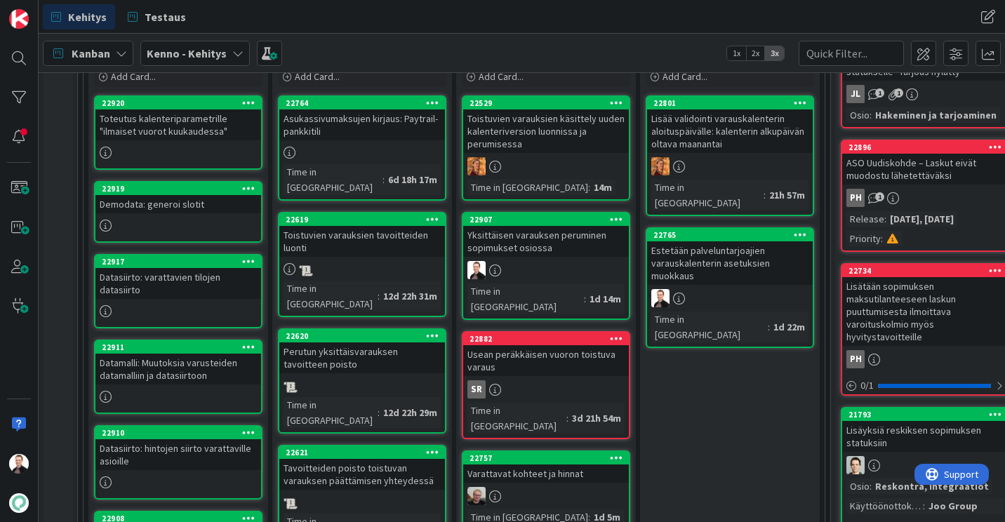
scroll to position [281, 0]
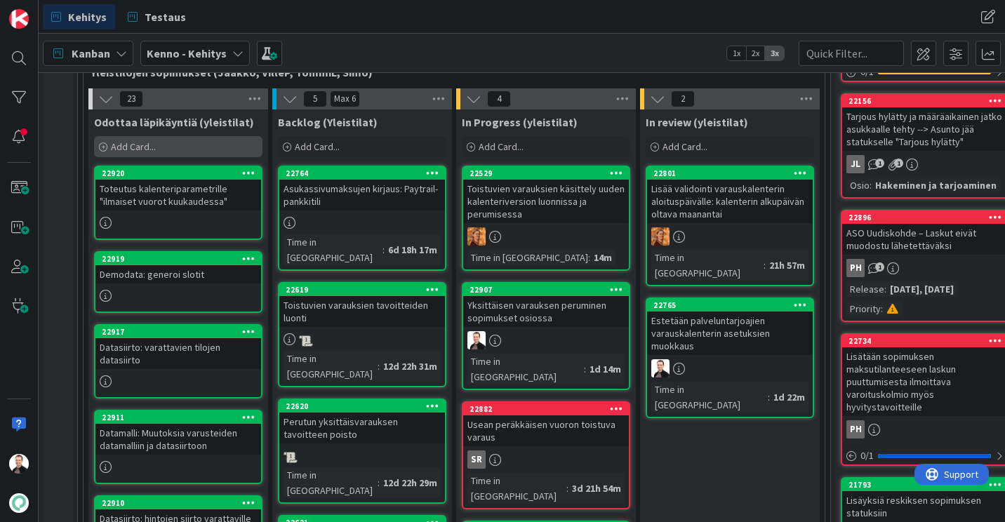
click at [146, 138] on div "Add Card..." at bounding box center [178, 146] width 168 height 21
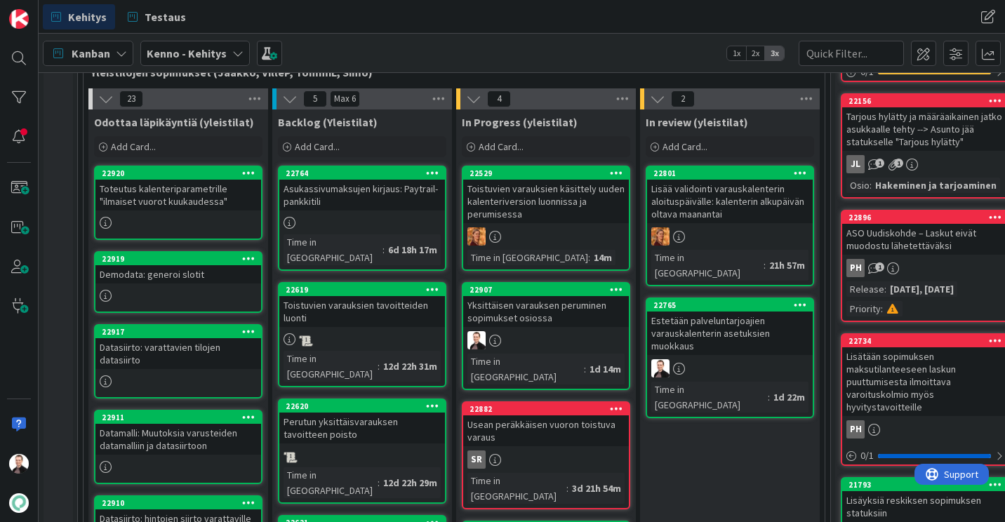
click at [145, 267] on div "Demodata: generoi slotit" at bounding box center [178, 274] width 166 height 18
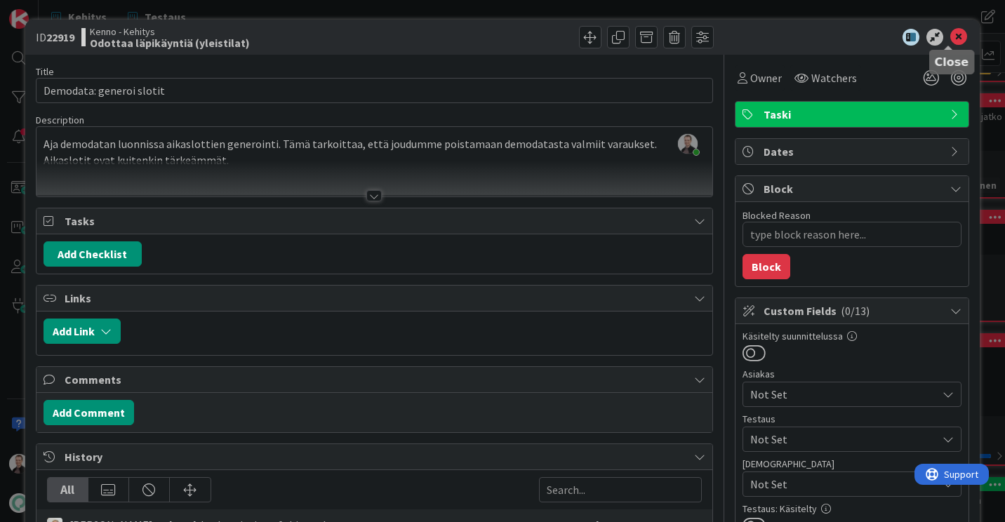
click at [953, 43] on icon at bounding box center [958, 37] width 17 height 17
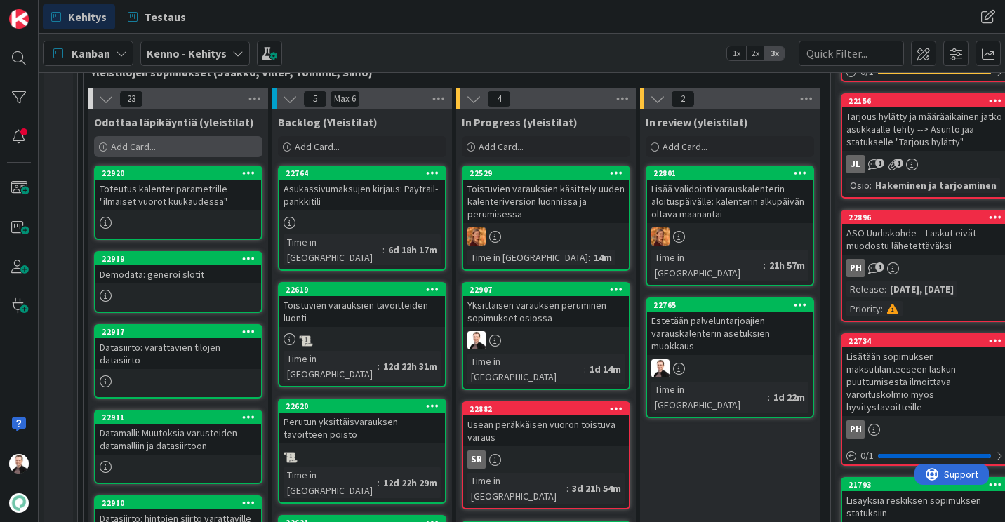
click at [154, 149] on span "Add Card..." at bounding box center [133, 146] width 45 height 13
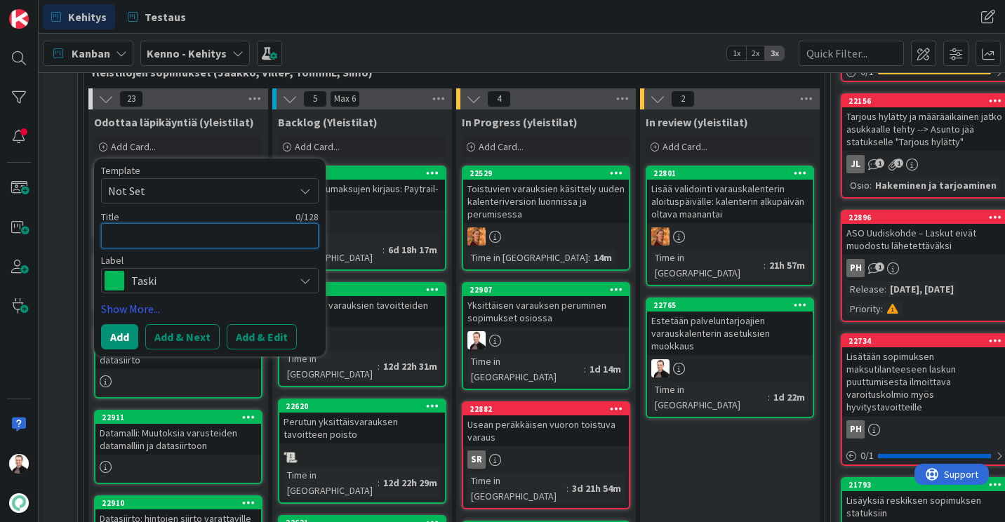
type textarea "x"
type textarea "T"
type textarea "x"
type textarea "To"
type textarea "x"
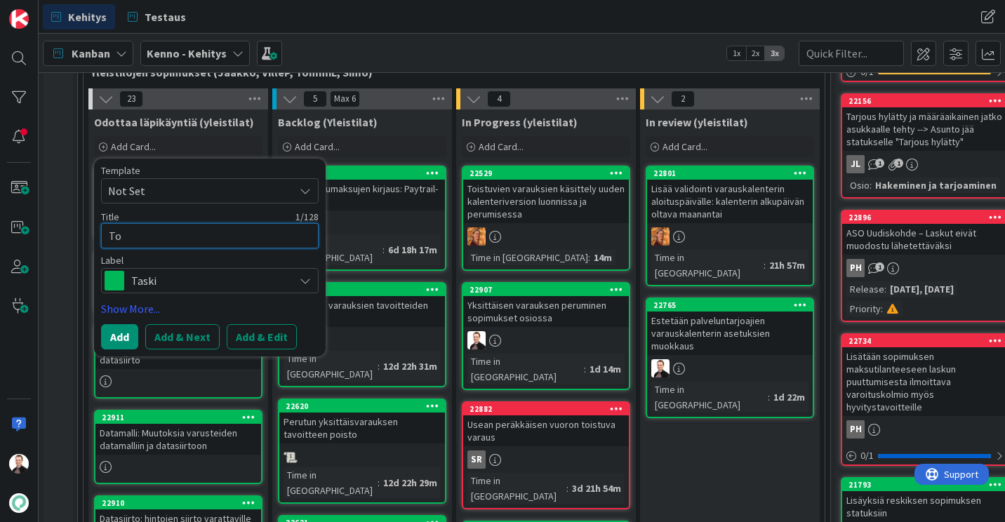
type textarea "Toi"
type textarea "x"
type textarea "Tois"
type textarea "x"
type textarea "Toist"
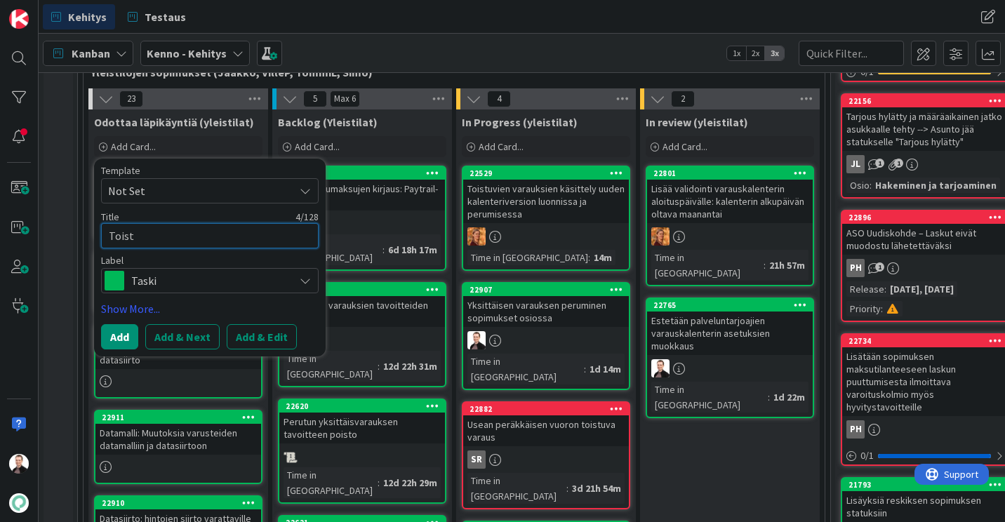
type textarea "x"
type textarea "Toistu"
type textarea "x"
type textarea "Toistuv"
type textarea "x"
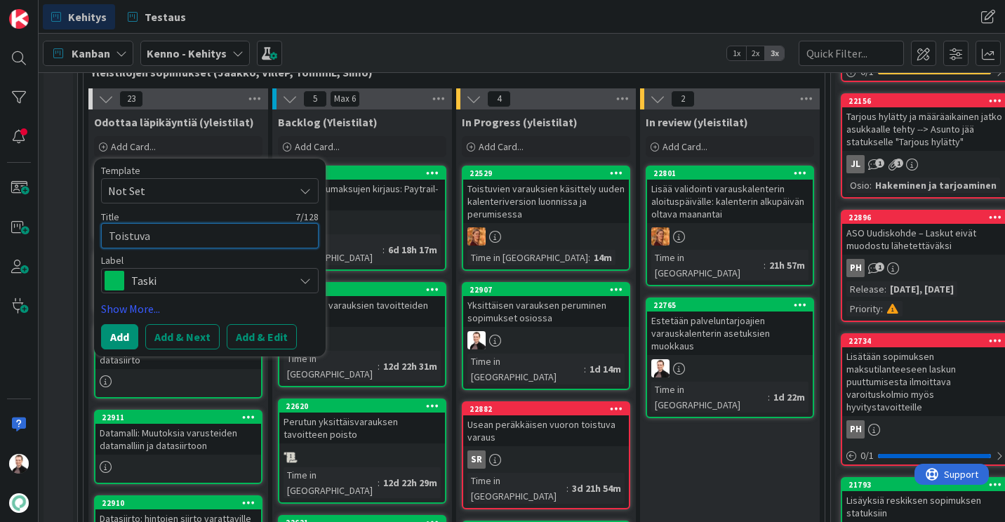
type textarea "Toistuvan"
type textarea "x"
type textarea "Toistuvan"
type textarea "x"
type textarea "Toistuvan va"
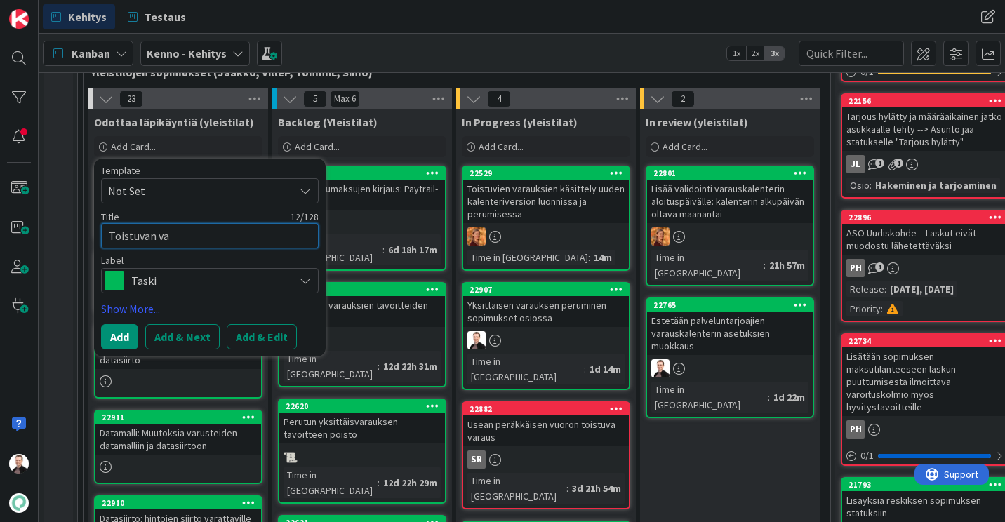
type textarea "x"
type textarea "Toistuvan var"
type textarea "x"
type textarea "Toistuvan vara"
type textarea "x"
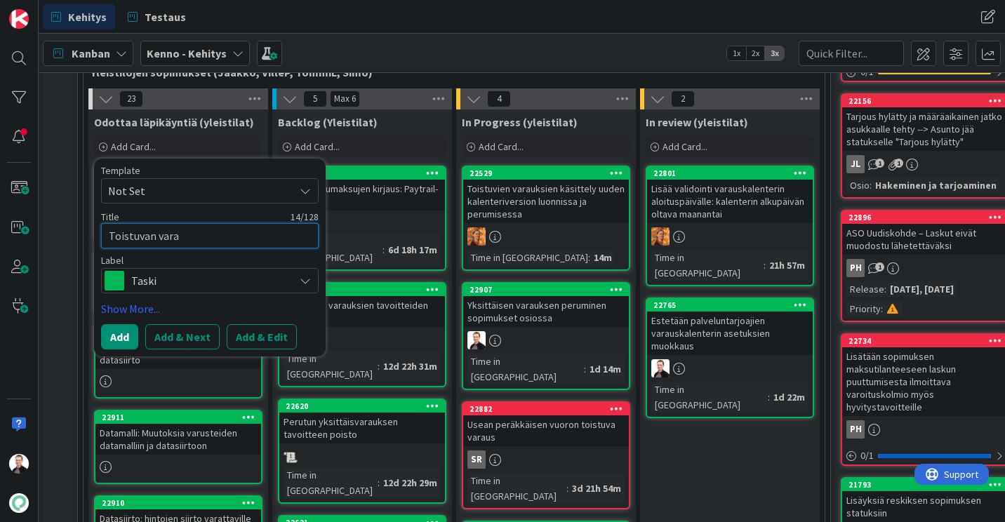
type textarea "Toistuvan varau"
type textarea "x"
type textarea "Toistuvan varauk"
type textarea "x"
type textarea "Toistuvan varaukse"
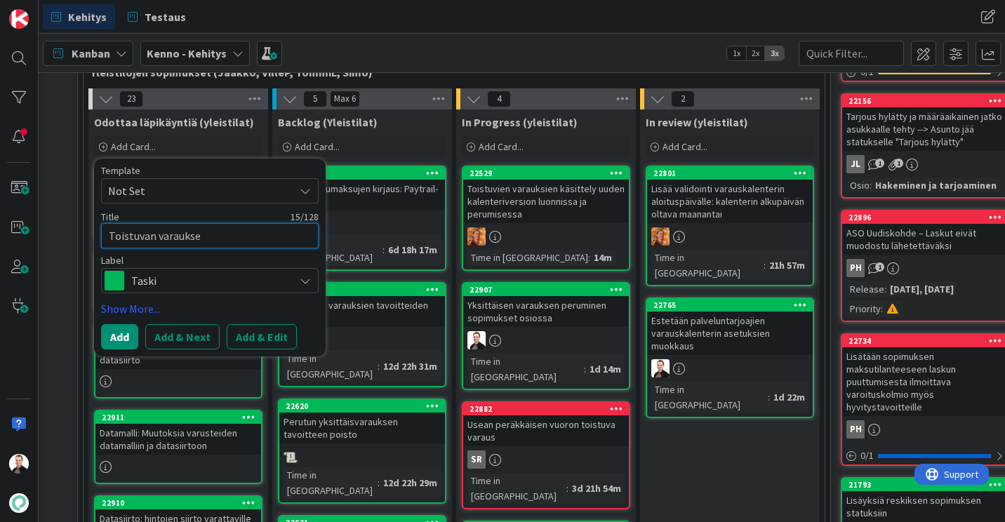
type textarea "x"
type textarea "Toistuvan varauksen"
type textarea "x"
type textarea "Toistuvan varauksen"
type textarea "x"
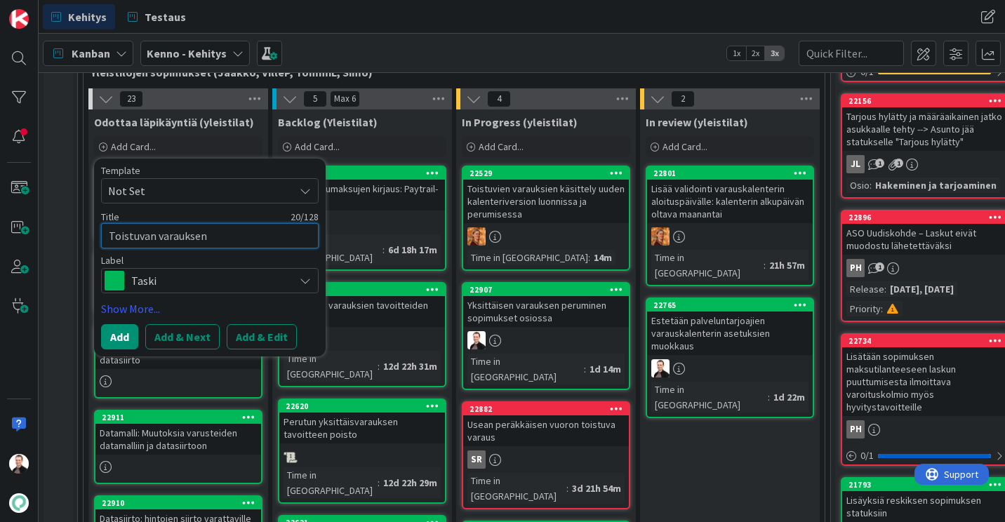
type textarea "Toistuvan varauksen p"
type textarea "x"
type textarea "Toistuvan varauksen per"
type textarea "x"
type textarea "Toistuvan varauksen peri"
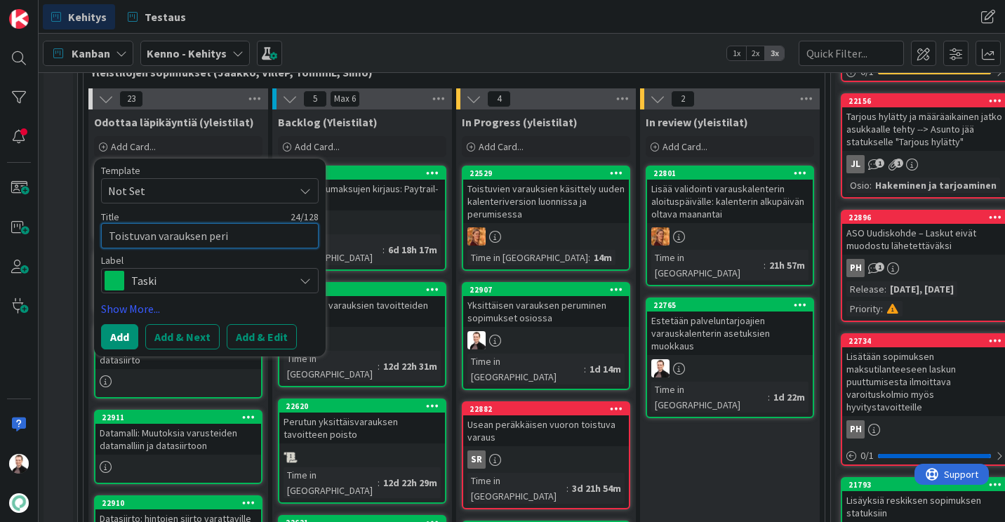
type textarea "x"
type textarea "Toistuvan varauksen per"
type textarea "x"
type textarea "Toistuvan varauksen peru"
type textarea "x"
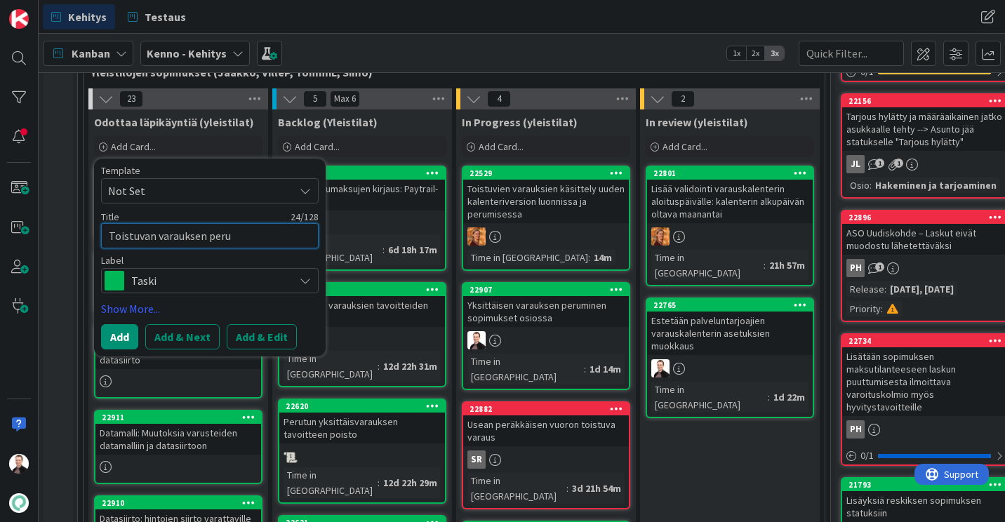
type textarea "Toistuvan varauksen perum"
type textarea "x"
type textarea "Toistuvan varauksen perumi"
type textarea "x"
type textarea "Toistuvan varauksen perumin"
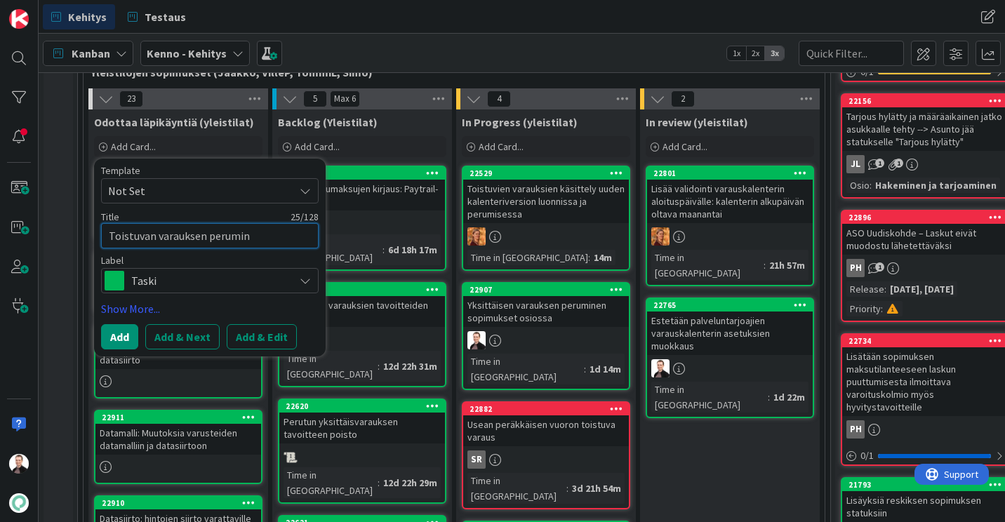
type textarea "x"
type textarea "Toistuvan varauksen perumine"
type textarea "x"
type textarea "Toistuvan varauksen peruminen"
click at [126, 337] on button "Add" at bounding box center [119, 336] width 37 height 25
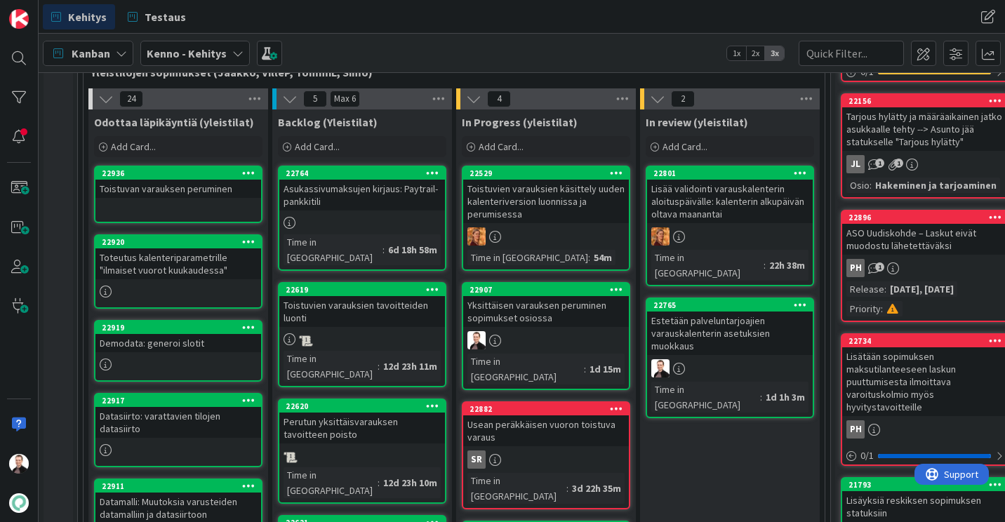
click at [539, 315] on div "Yksittäisen varauksen peruminen sopimukset osiossa" at bounding box center [546, 311] width 166 height 31
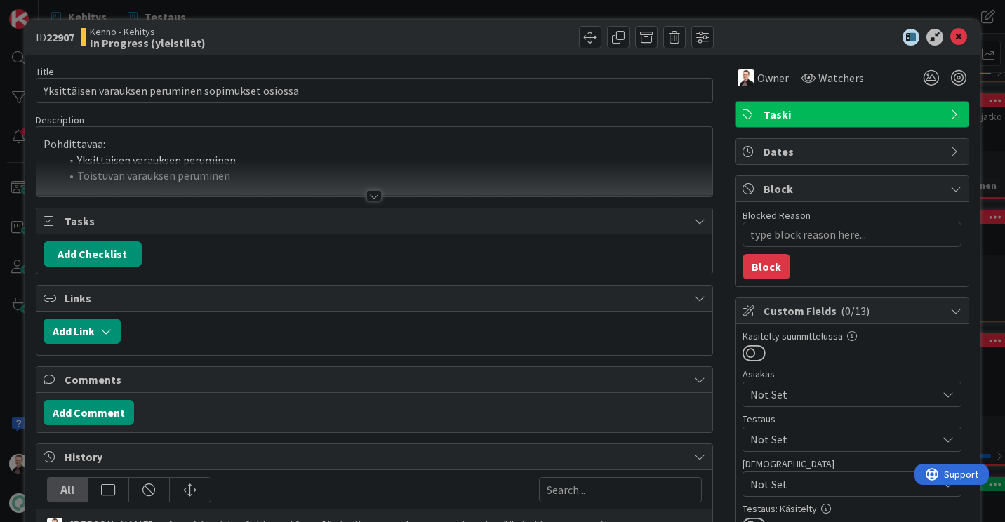
click at [379, 189] on div at bounding box center [374, 179] width 676 height 36
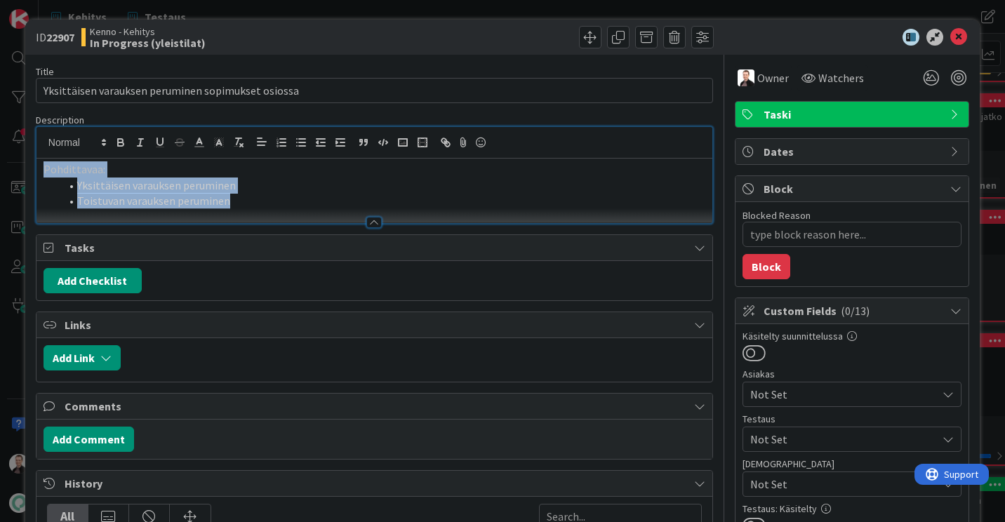
drag, startPoint x: 240, startPoint y: 196, endPoint x: 35, endPoint y: 169, distance: 206.7
click at [36, 169] on div "Pohdittavaa: Yksittäisen varauksen peruminen Toistuvan varauksen peruminen" at bounding box center [374, 175] width 677 height 98
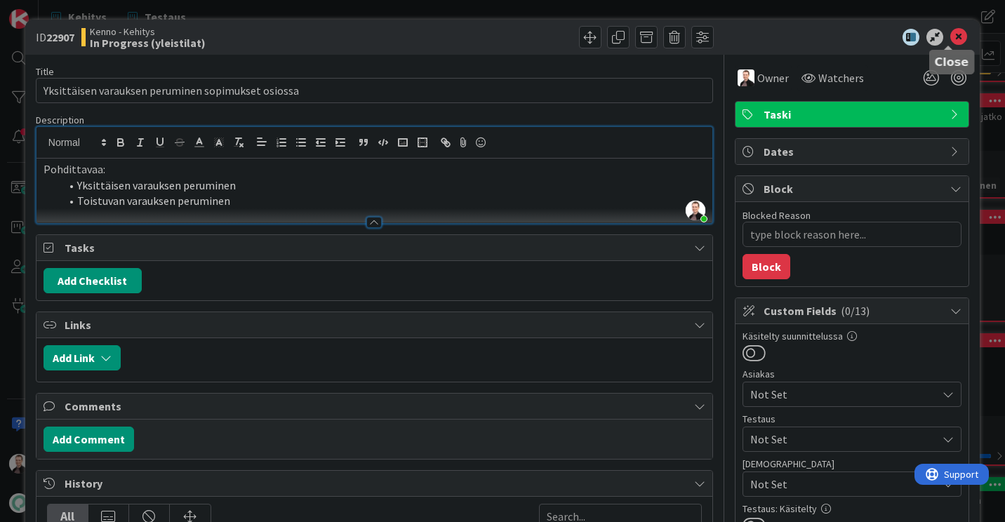
click at [950, 33] on icon at bounding box center [958, 37] width 17 height 17
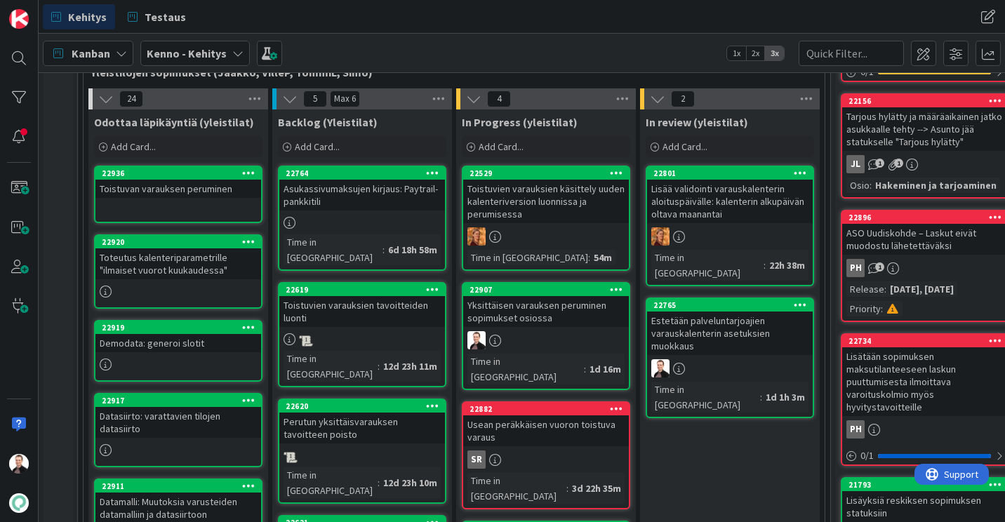
click at [185, 192] on div "Toistuvan varauksen peruminen" at bounding box center [178, 189] width 166 height 18
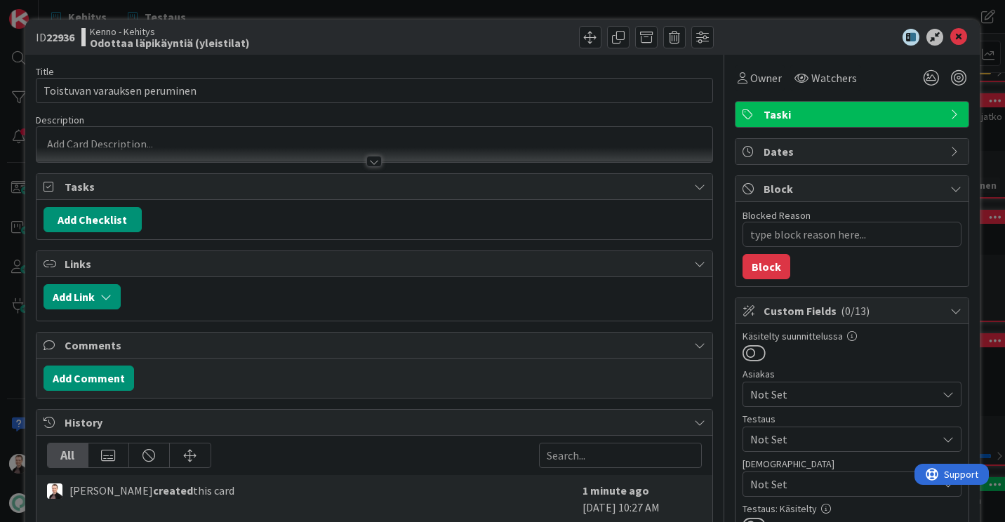
click at [363, 155] on div at bounding box center [374, 154] width 676 height 15
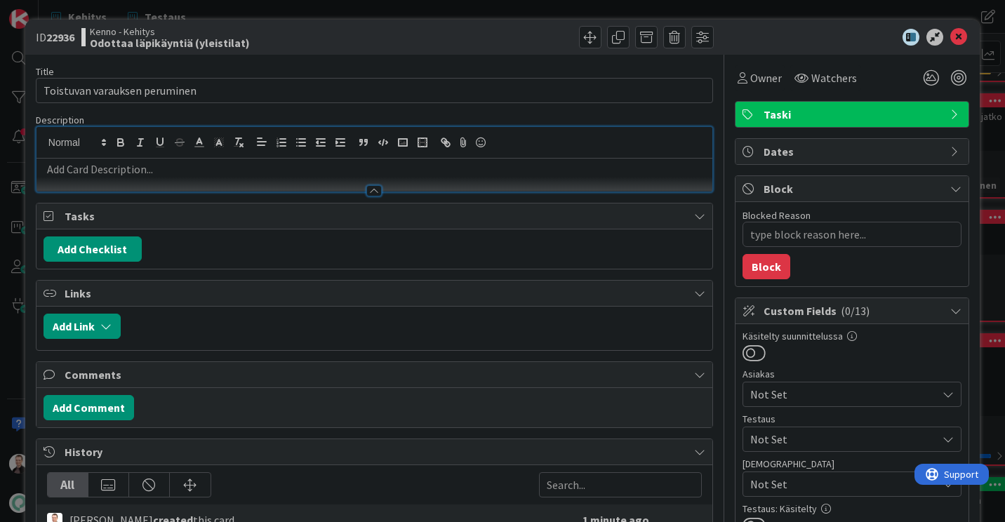
click at [144, 167] on p at bounding box center [374, 169] width 662 height 16
type textarea "x"
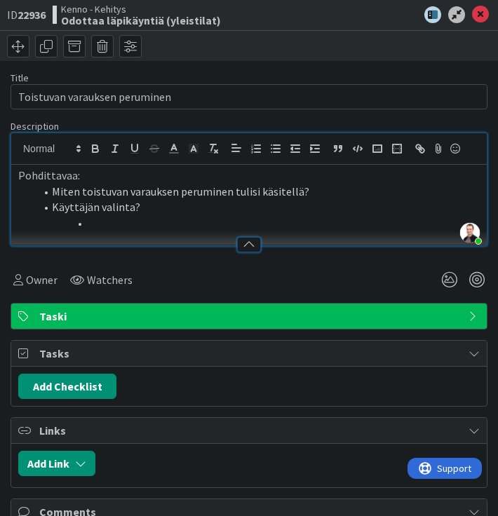
click at [146, 225] on li at bounding box center [257, 223] width 445 height 16
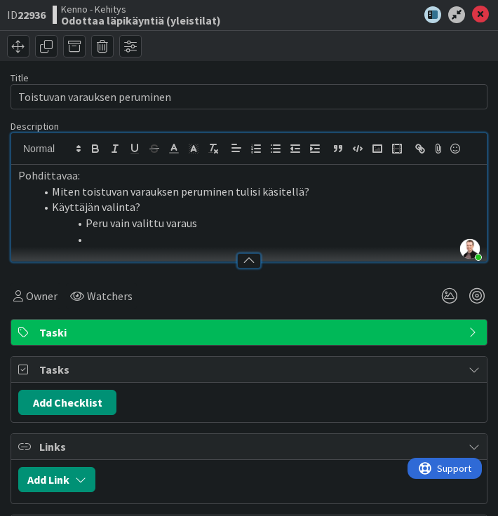
click at [122, 233] on li at bounding box center [257, 240] width 445 height 16
click at [261, 235] on li "Peru valittu ja tulevat varaukset" at bounding box center [257, 240] width 445 height 16
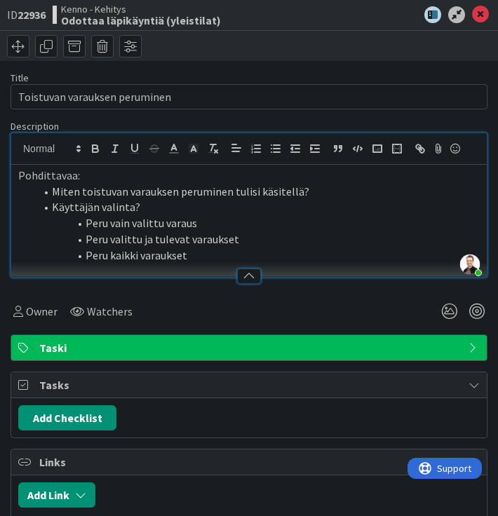
click at [256, 19] on div "Kenno - Kehitys Odottaa läpikäyntiä (yleistilat)" at bounding box center [186, 15] width 267 height 22
click at [472, 15] on icon at bounding box center [480, 14] width 17 height 17
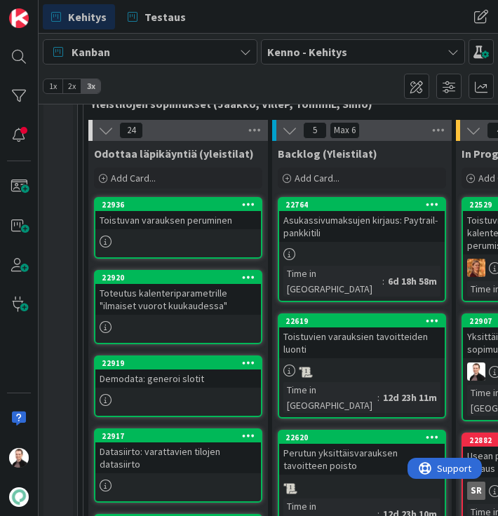
click at [178, 229] on link "22936 Toistuvan varauksen peruminen" at bounding box center [178, 228] width 168 height 62
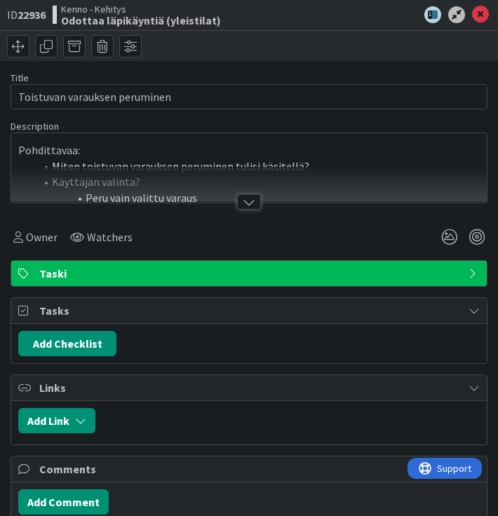
click at [240, 200] on div at bounding box center [249, 201] width 24 height 15
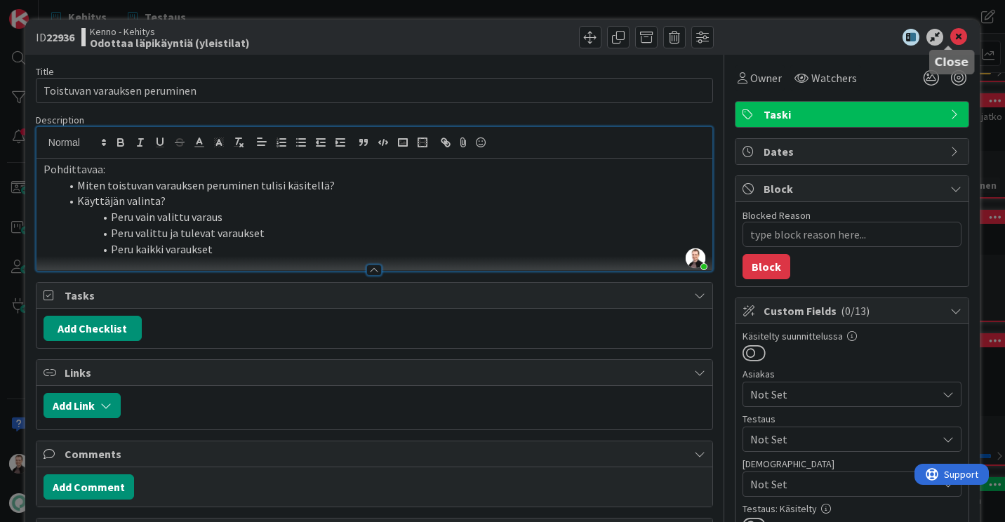
click at [950, 29] on icon at bounding box center [958, 37] width 17 height 17
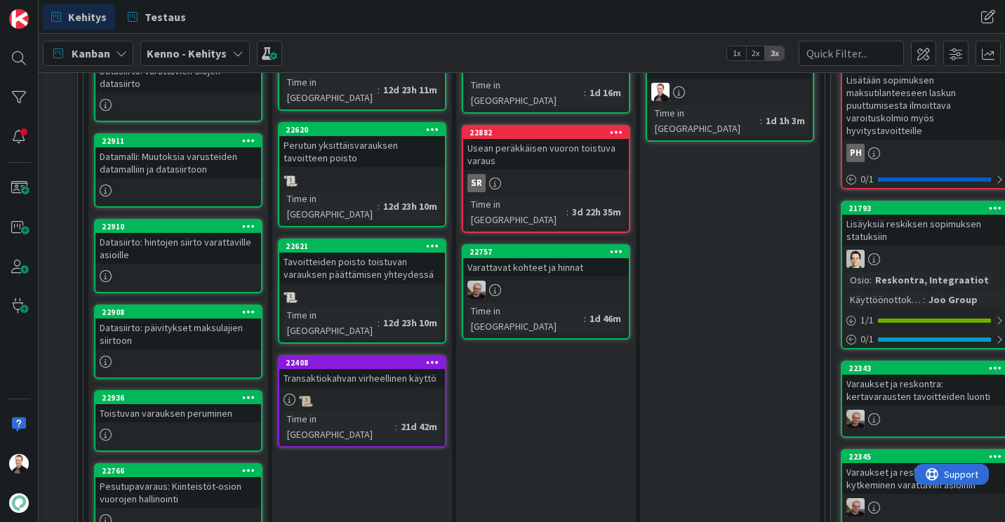
scroll to position [436, 0]
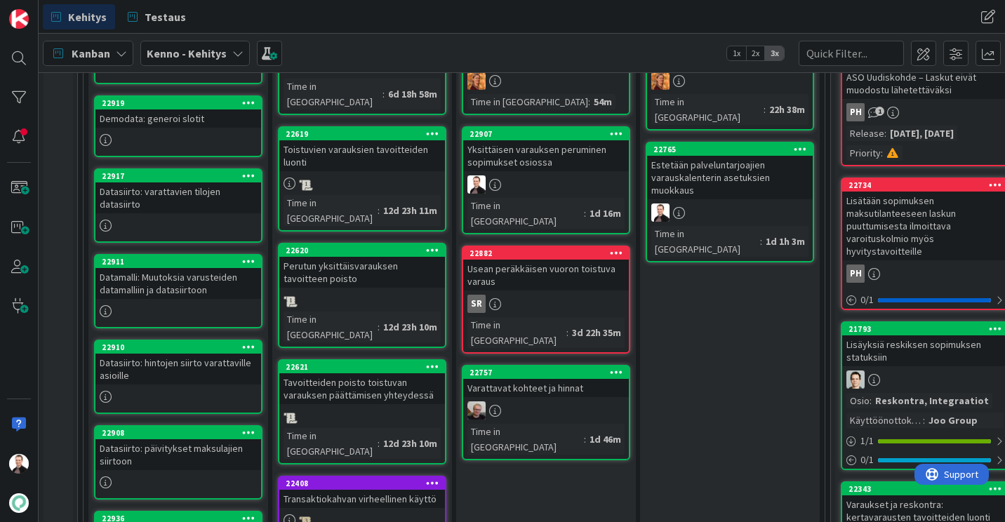
click at [511, 161] on div "Yksittäisen varauksen peruminen sopimukset osiossa" at bounding box center [546, 155] width 166 height 31
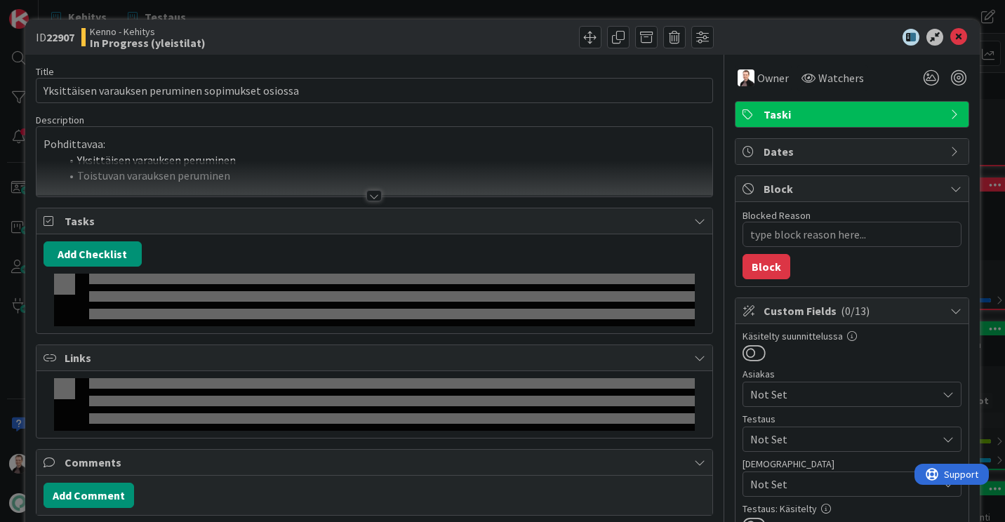
type textarea "x"
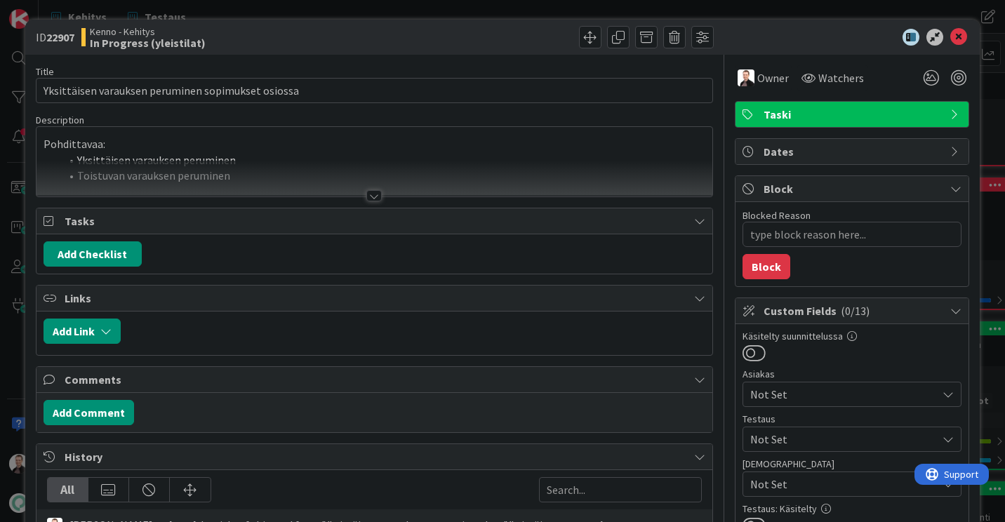
click at [372, 194] on div at bounding box center [373, 195] width 15 height 11
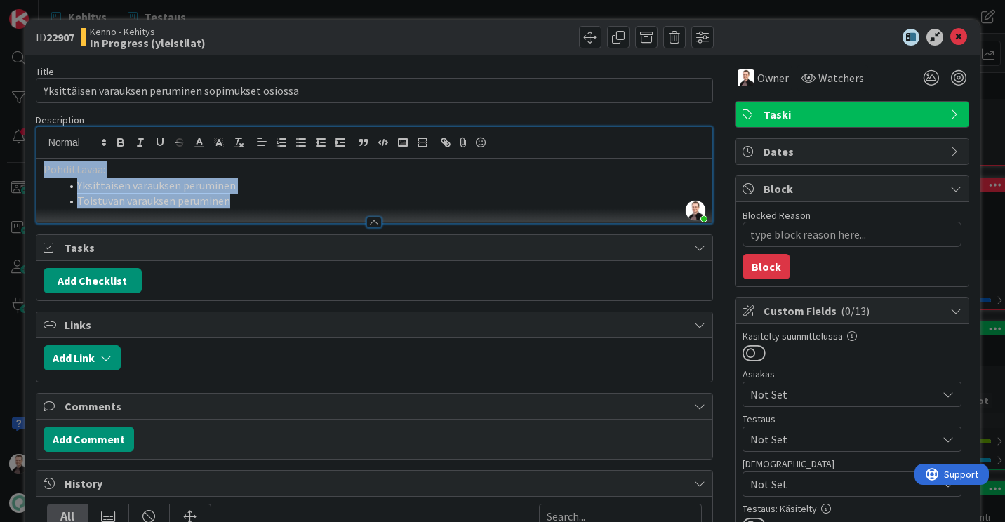
drag, startPoint x: 247, startPoint y: 196, endPoint x: -1, endPoint y: 159, distance: 250.5
click at [0, 159] on html "Kehitys Testaus Kehitys Testaus [PERSON_NAME] 1x 2x 3x 3 Kenno on paras 342 Tek…" at bounding box center [502, 261] width 1005 height 522
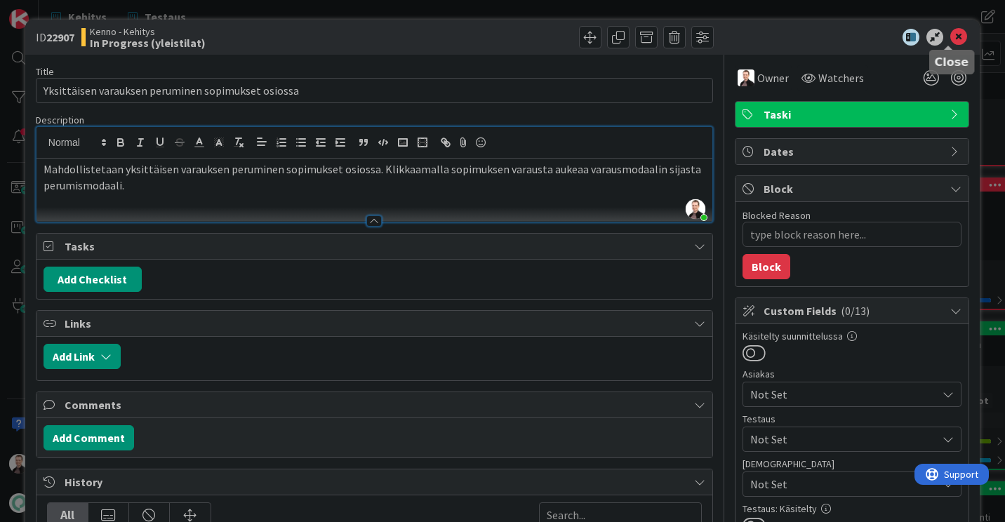
click at [950, 38] on icon at bounding box center [958, 37] width 17 height 17
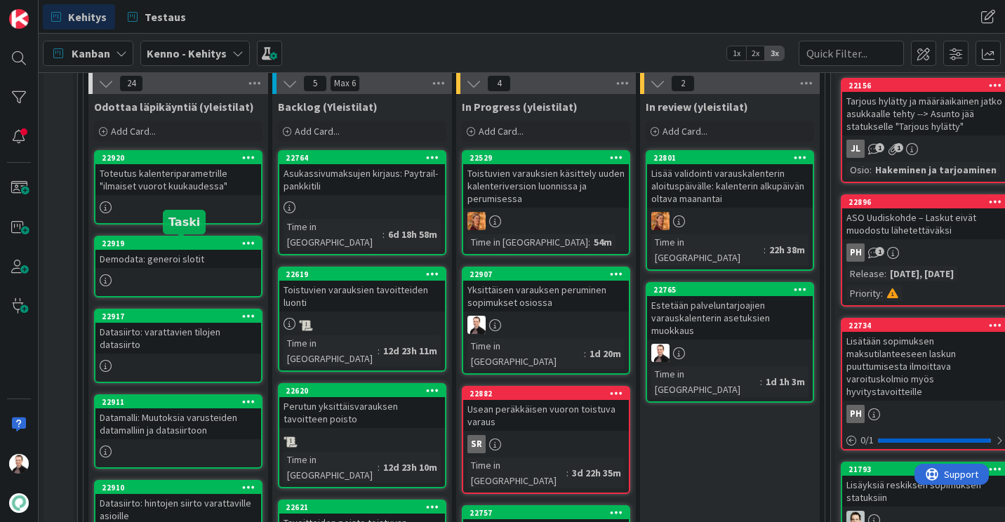
scroll to position [717, 0]
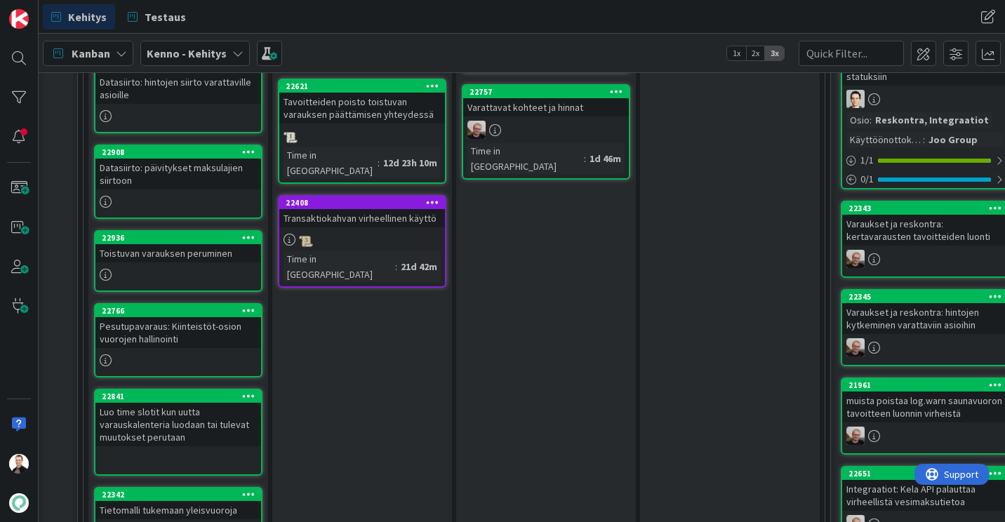
click at [187, 259] on div "Toistuvan varauksen peruminen" at bounding box center [178, 253] width 166 height 18
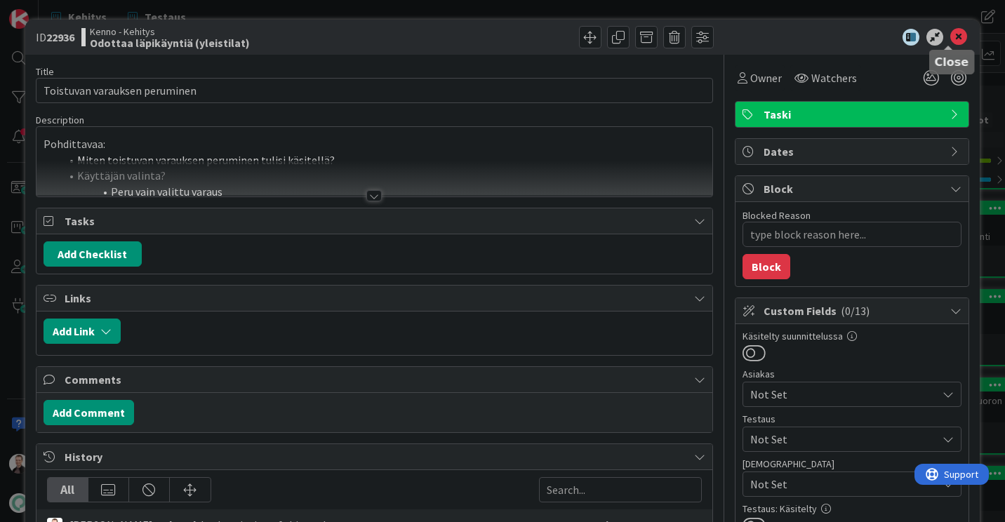
click at [950, 34] on icon at bounding box center [958, 37] width 17 height 17
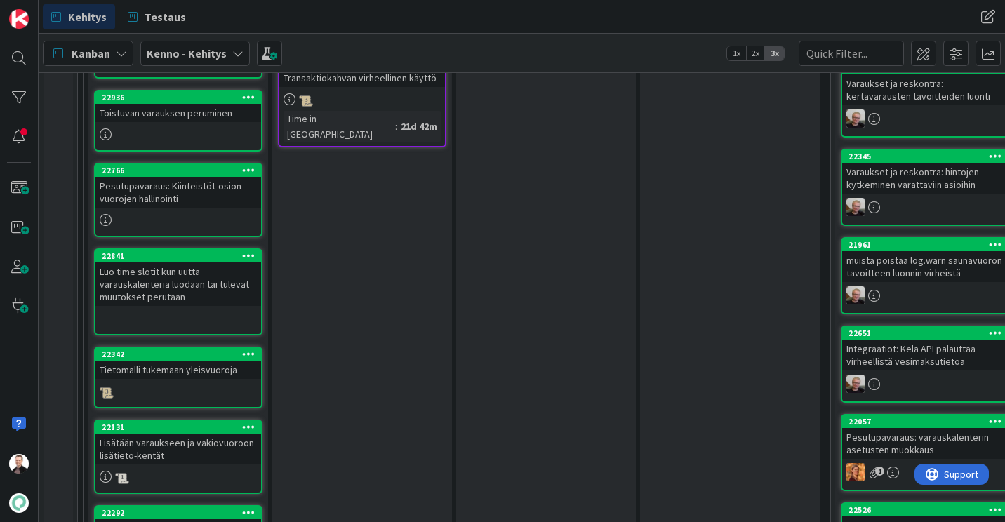
scroll to position [787, 0]
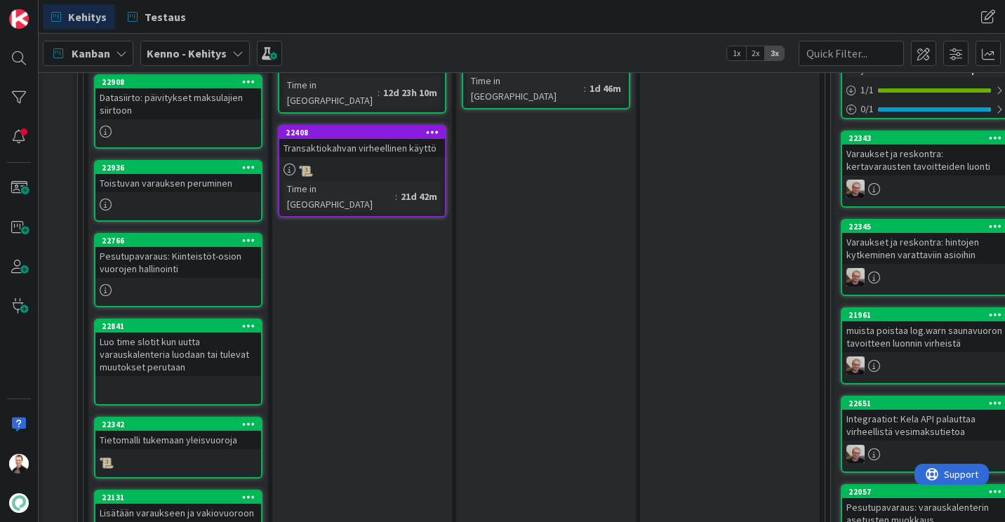
click at [156, 182] on div "Toistuvan varauksen peruminen" at bounding box center [178, 183] width 166 height 18
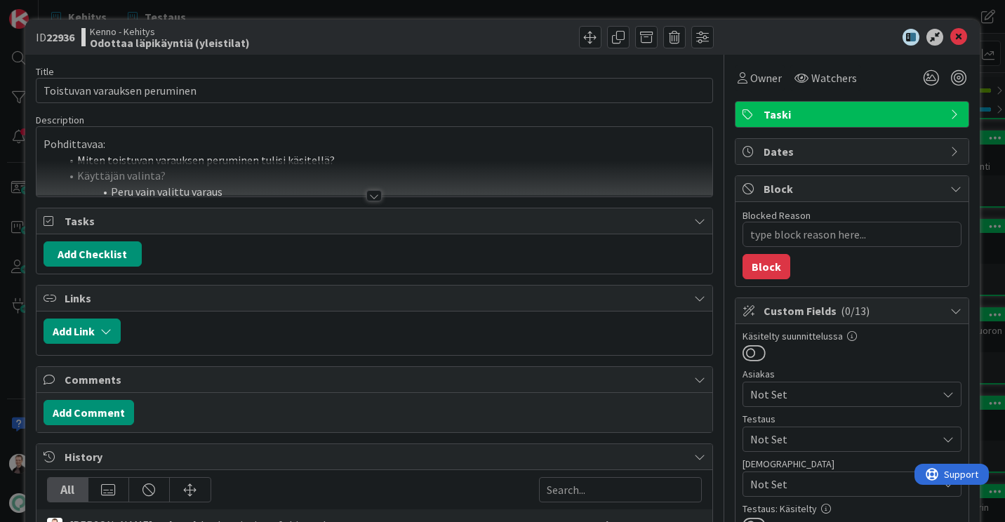
type textarea "x"
click at [84, 326] on button "Add Link" at bounding box center [81, 331] width 77 height 25
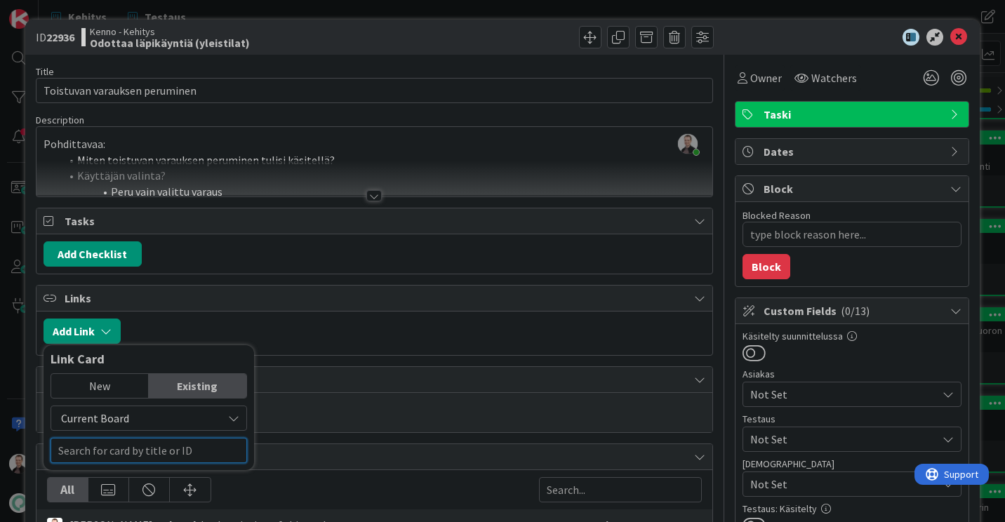
click at [101, 450] on input "text" at bounding box center [149, 450] width 196 height 25
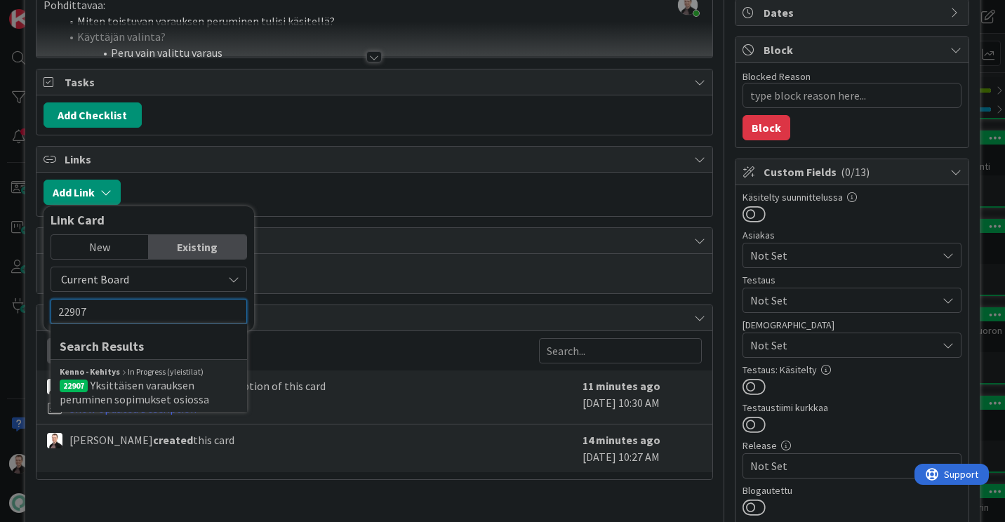
scroll to position [140, 0]
type input "22907"
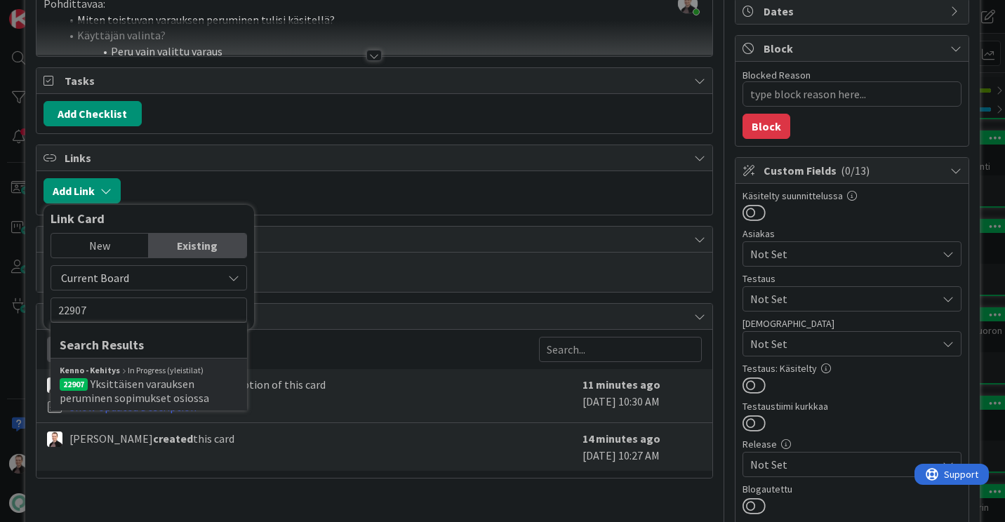
click at [147, 396] on span "Yksittäisen varauksen peruminen sopimukset osiossa" at bounding box center [134, 391] width 149 height 28
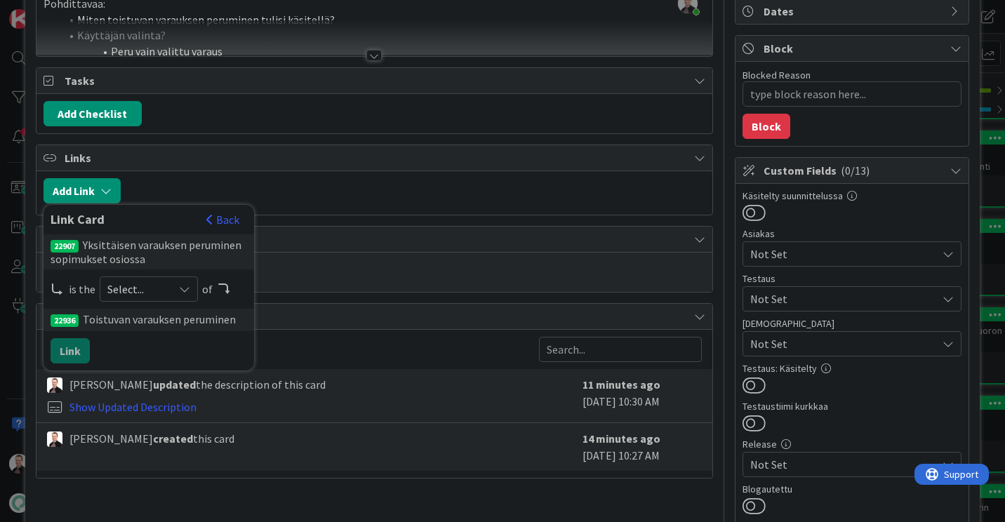
click at [154, 288] on span "Select..." at bounding box center [136, 289] width 59 height 20
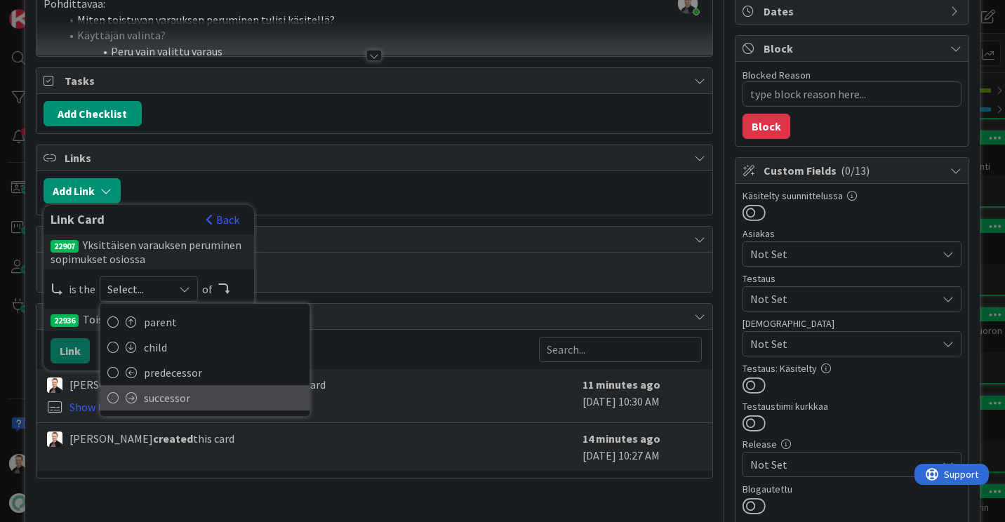
click at [165, 398] on span "successor" at bounding box center [223, 397] width 159 height 21
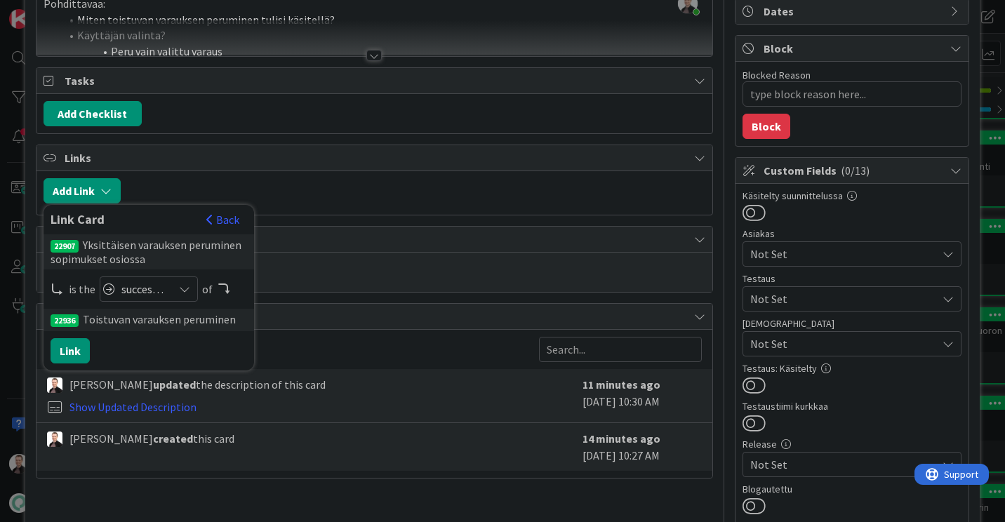
click at [154, 283] on span "successor" at bounding box center [143, 289] width 45 height 20
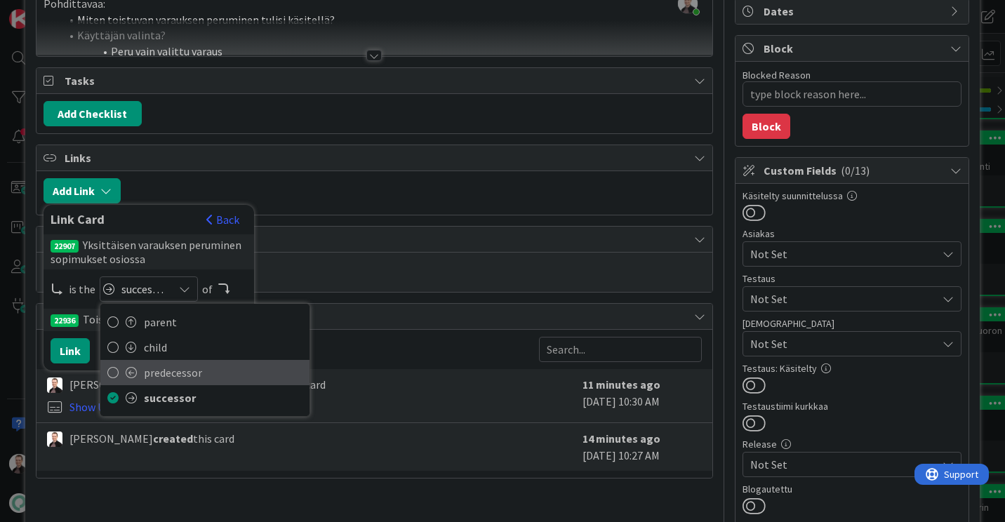
click at [164, 367] on span "predecessor" at bounding box center [223, 372] width 159 height 21
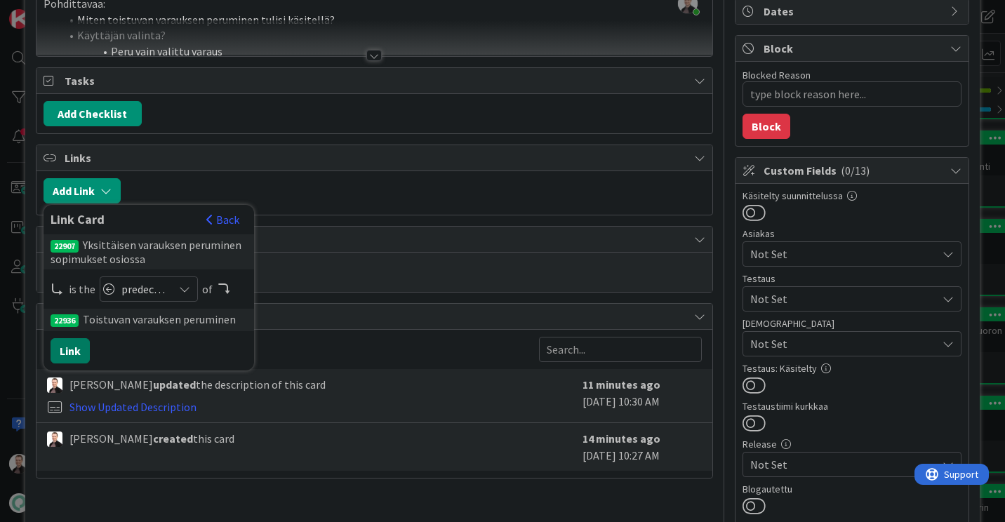
click at [65, 354] on button "Link" at bounding box center [70, 350] width 39 height 25
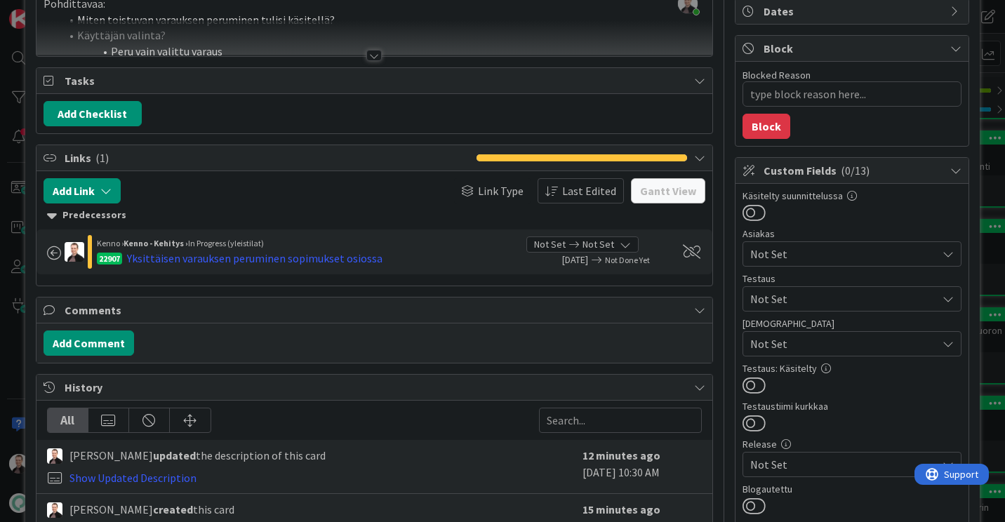
scroll to position [0, 0]
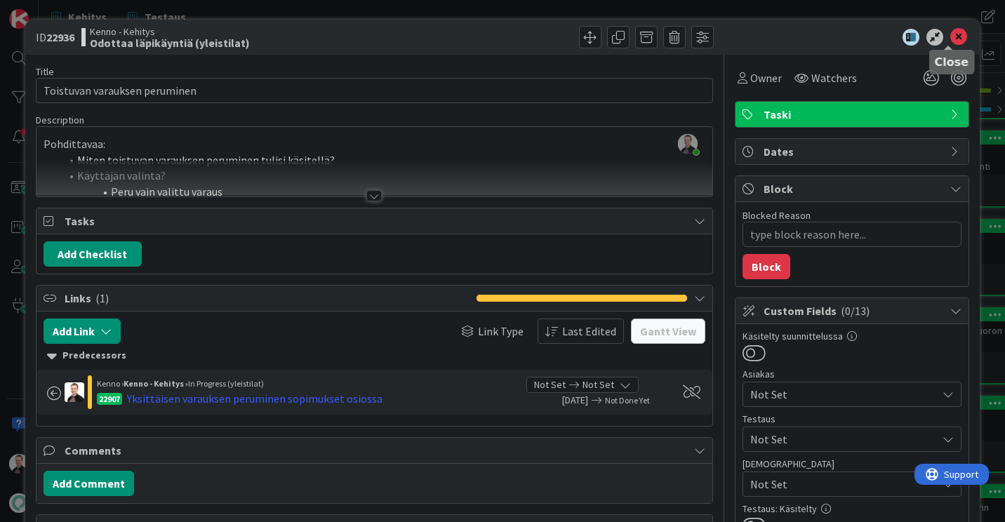
click at [952, 43] on icon at bounding box center [958, 37] width 17 height 17
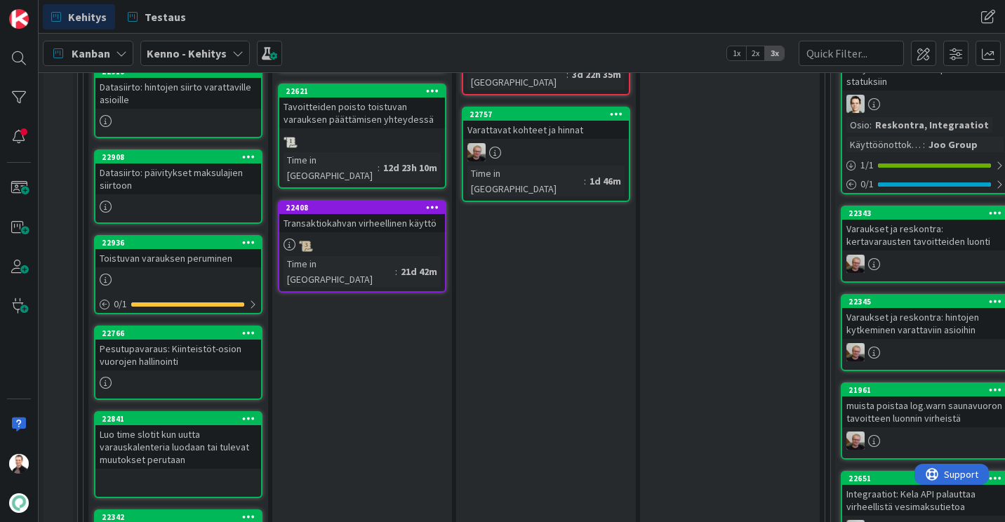
scroll to position [717, 0]
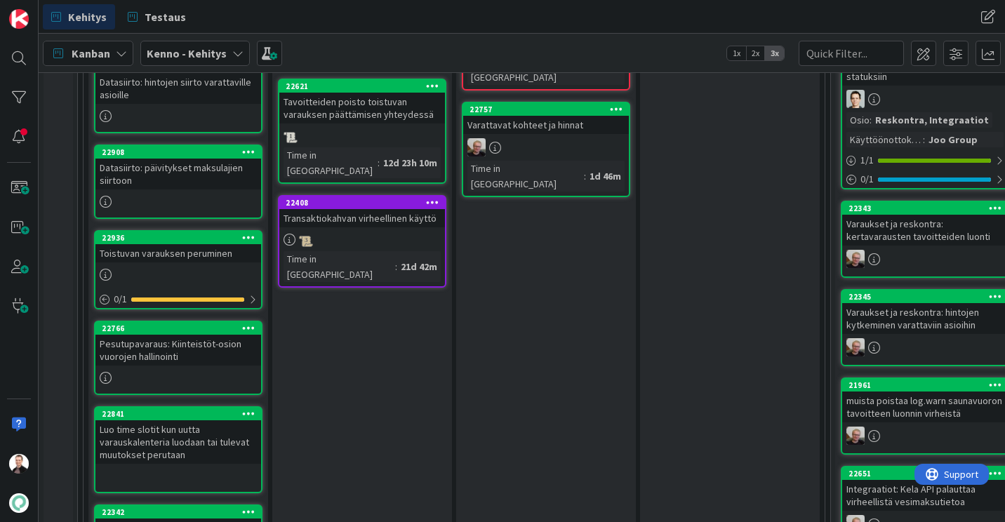
click at [135, 353] on div "Pesutupavaraus: Kiinteistöt-osion vuorojen hallinointi" at bounding box center [178, 350] width 166 height 31
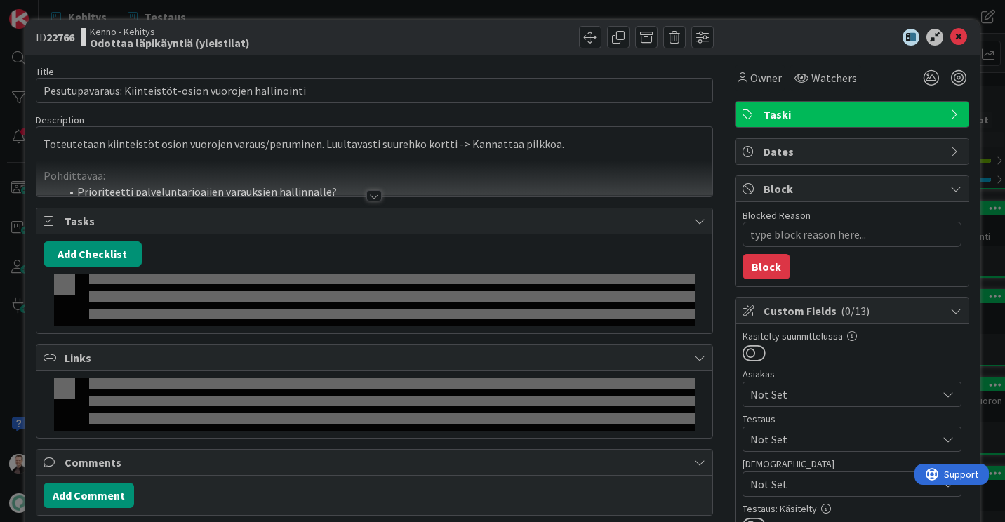
type textarea "x"
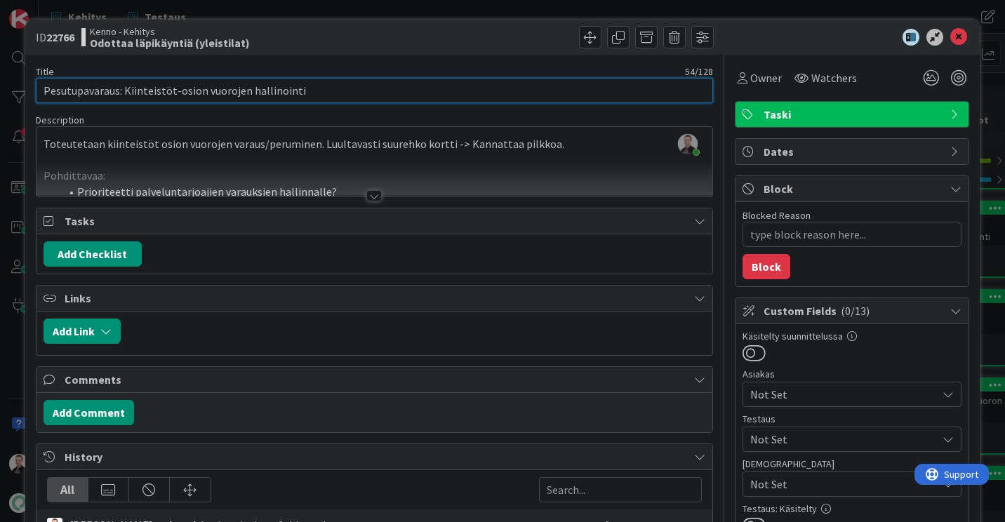
drag, startPoint x: 126, startPoint y: 88, endPoint x: 22, endPoint y: 88, distance: 103.8
click at [22, 88] on div "ID 22766 Kenno - Kehitys Odottaa läpikäyntiä (yleistilat) Title 54 / 128 Pesutu…" at bounding box center [502, 261] width 1005 height 522
type input "Kiinteistöt-osion vuorojen hallinointi"
type textarea "x"
click at [289, 88] on input "Kiinteistöt-osion vuorojen hallinointi" at bounding box center [374, 90] width 677 height 25
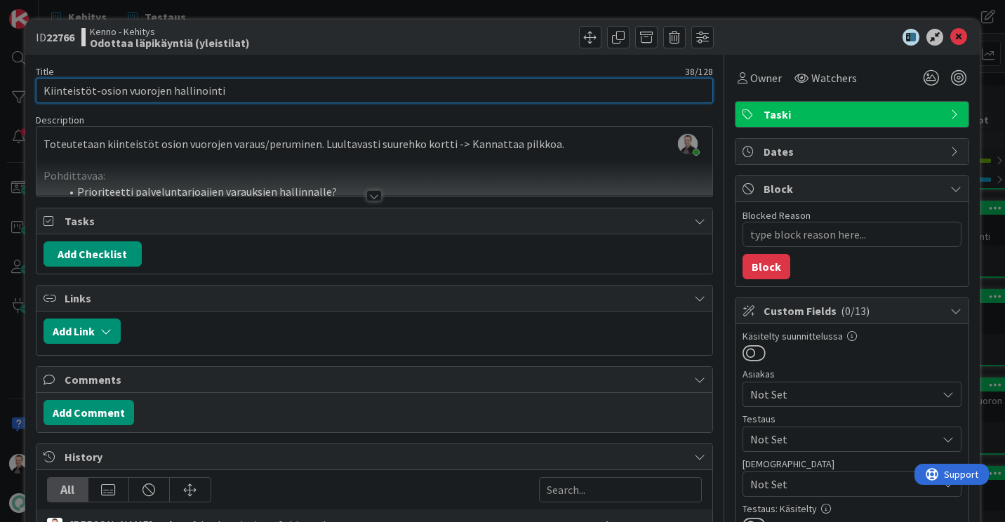
type input "Kiinteistöt-osion vuorojen hallinointi"
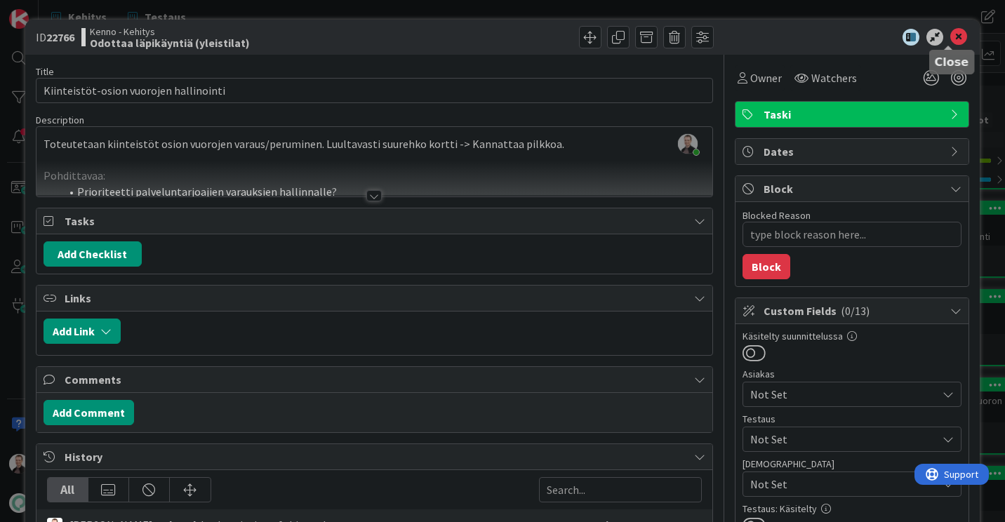
click at [950, 33] on icon at bounding box center [958, 37] width 17 height 17
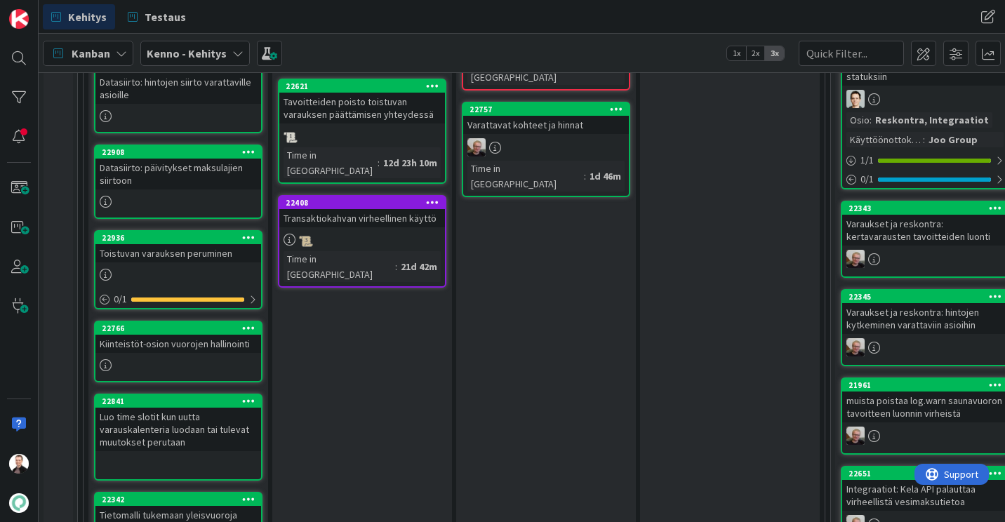
click at [174, 342] on div "Kiinteistöt-osion vuorojen hallinointi" at bounding box center [178, 344] width 166 height 18
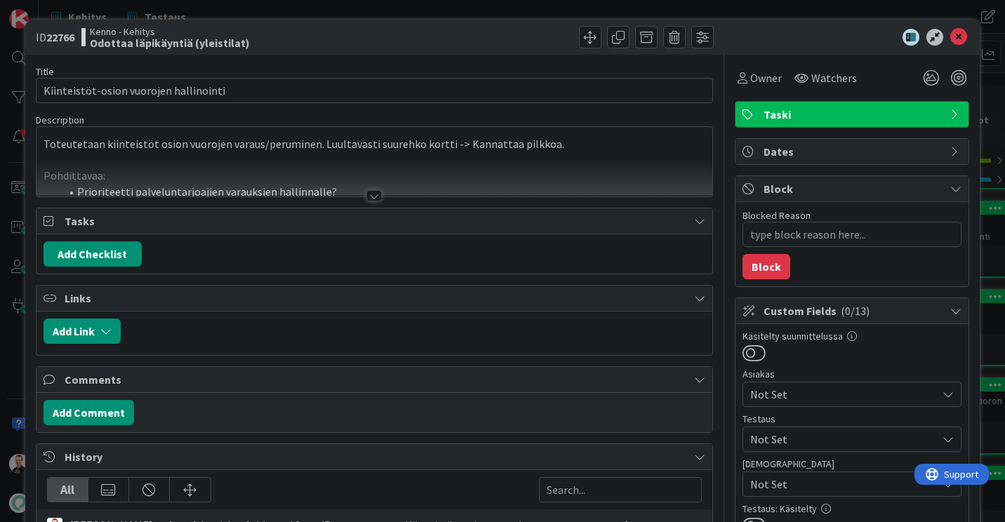
click at [372, 194] on div at bounding box center [373, 195] width 15 height 11
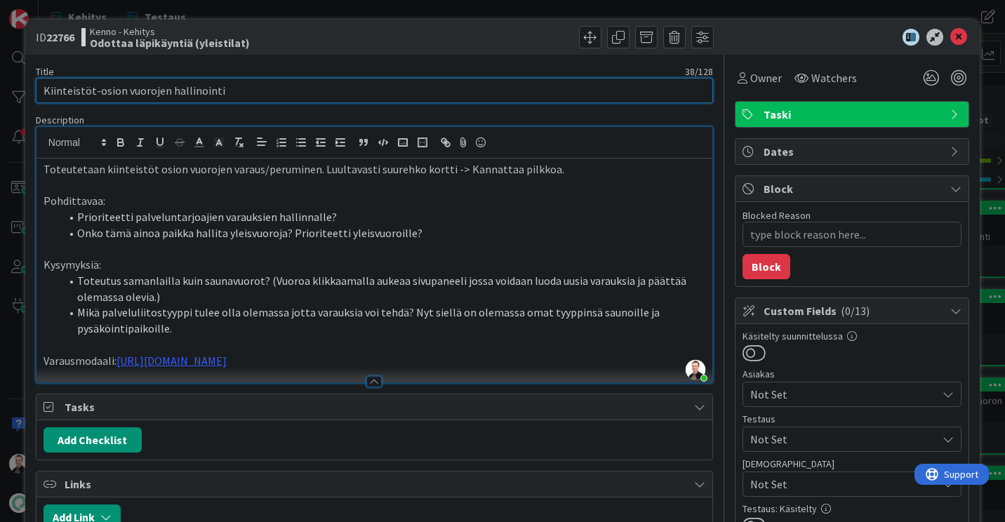
click at [162, 89] on input "Kiinteistöt-osion vuorojen hallinointi" at bounding box center [374, 90] width 677 height 25
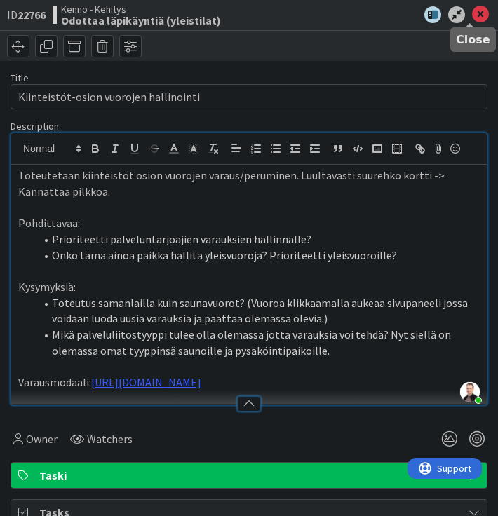
click at [472, 16] on icon at bounding box center [480, 14] width 17 height 17
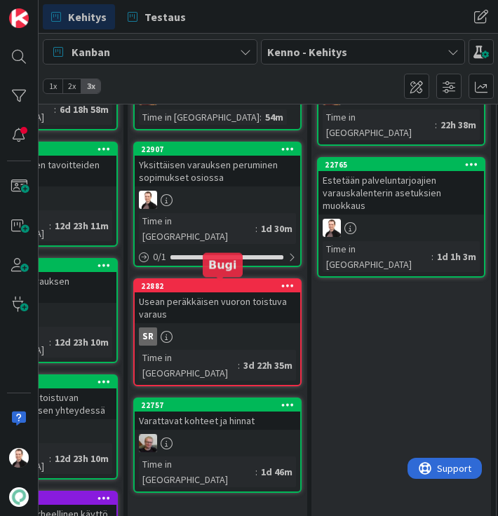
scroll to position [436, 328]
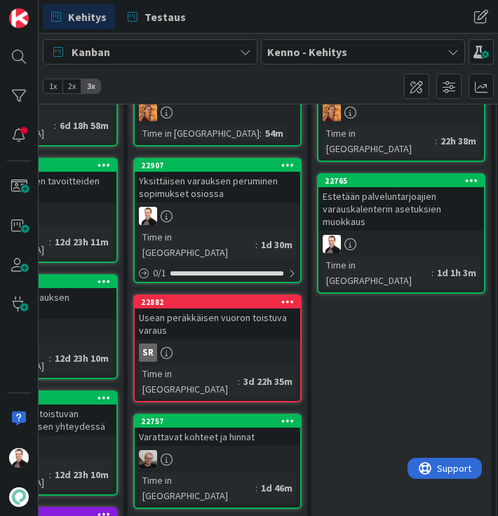
click at [195, 195] on div "Yksittäisen varauksen peruminen sopimukset osiossa" at bounding box center [218, 187] width 166 height 31
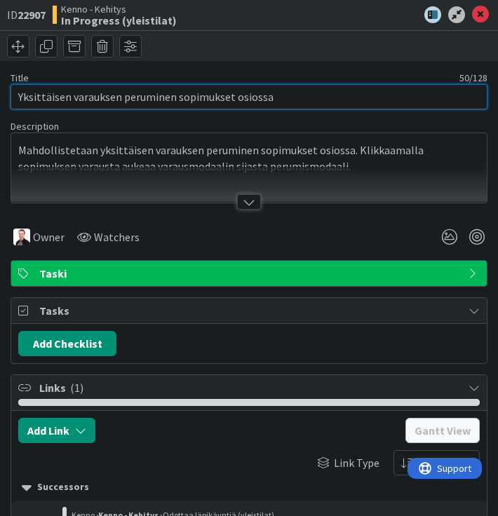
click at [242, 103] on input "Yksittäisen varauksen peruminen sopimukset osiossa" at bounding box center [249, 96] width 477 height 25
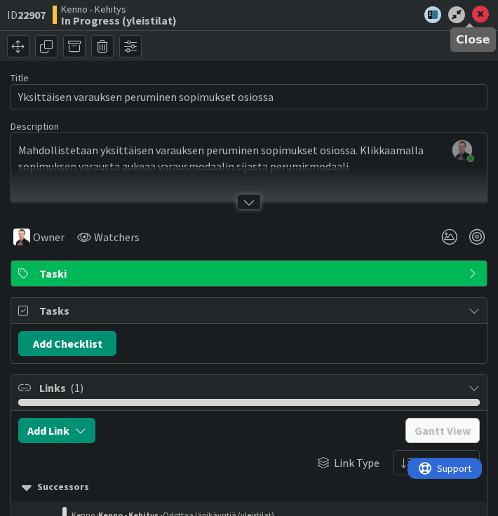
drag, startPoint x: 467, startPoint y: 18, endPoint x: 427, endPoint y: 36, distance: 44.3
click at [472, 18] on icon at bounding box center [480, 14] width 17 height 17
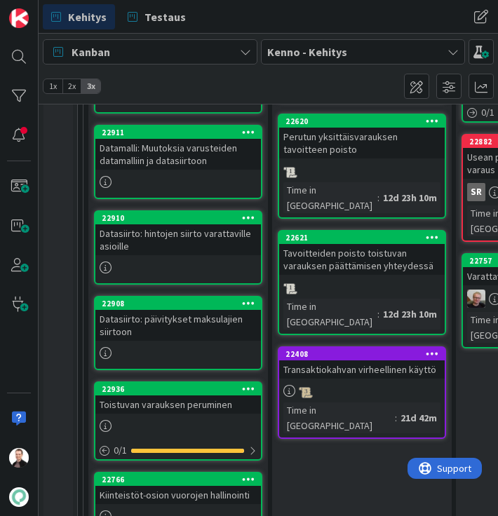
scroll to position [647, 0]
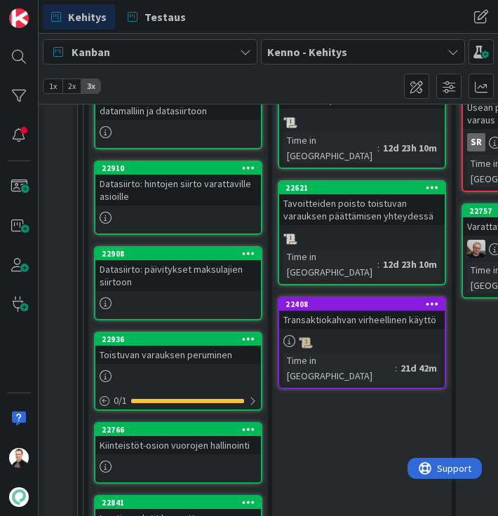
click at [160, 358] on div "Toistuvan varauksen peruminen" at bounding box center [178, 355] width 166 height 18
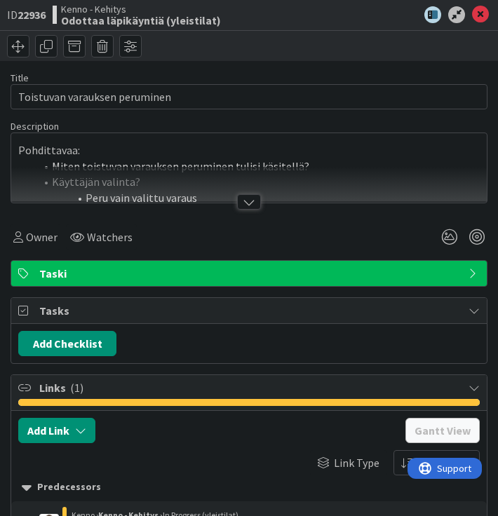
type textarea "x"
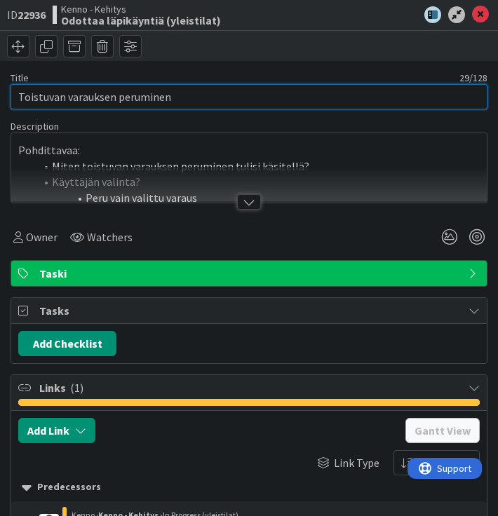
click at [130, 101] on input "Toistuvan varauksen peruminen" at bounding box center [249, 96] width 477 height 25
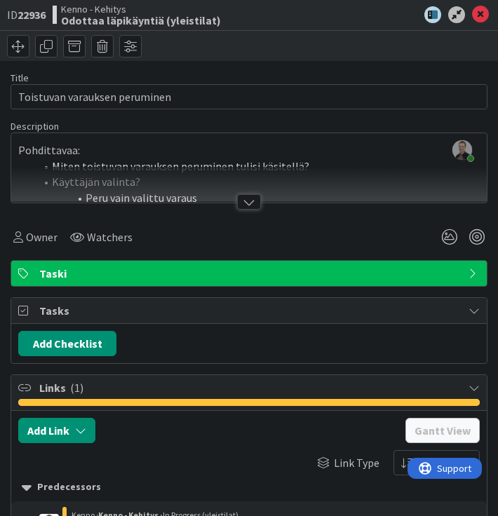
click at [249, 195] on div at bounding box center [249, 201] width 24 height 15
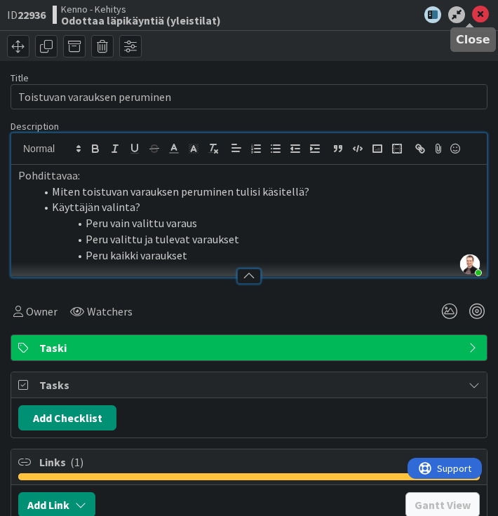
click at [472, 10] on icon at bounding box center [480, 14] width 17 height 17
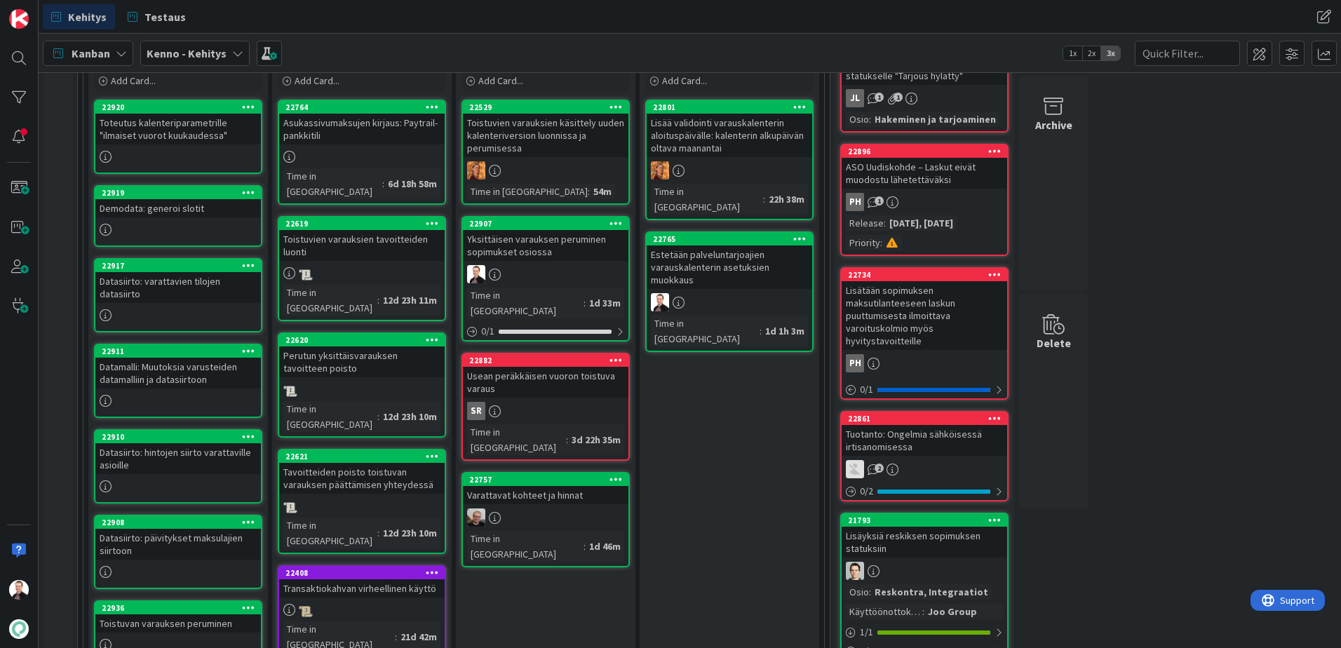
scroll to position [351, 0]
